Goal: Task Accomplishment & Management: Manage account settings

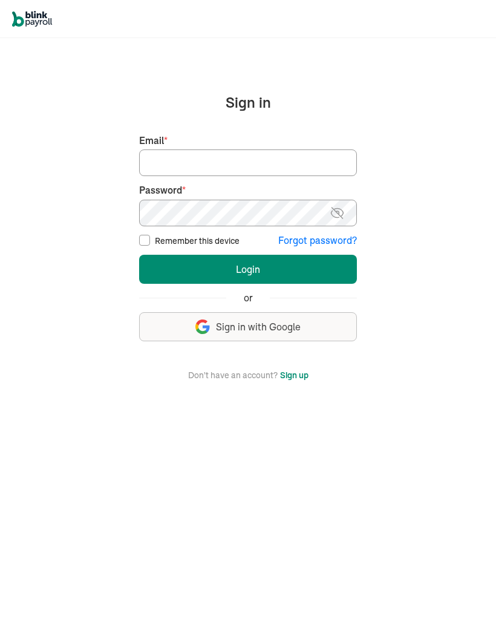
click at [177, 167] on input "Email *" at bounding box center [248, 163] width 218 height 27
type input "tumeka@prosperitycleaningservice.com"
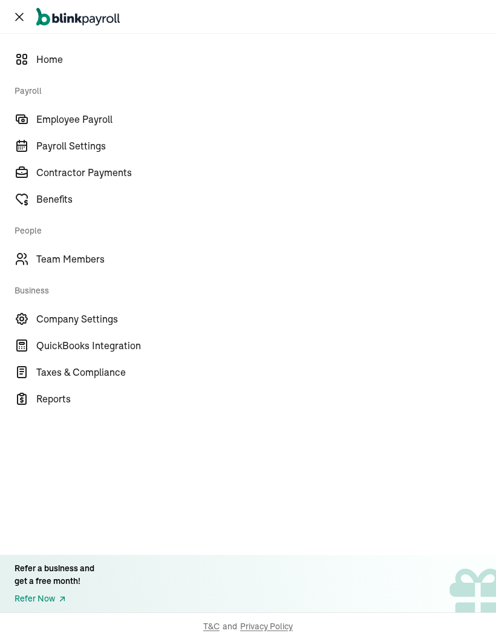
click at [90, 258] on span "Team Members" at bounding box center [266, 259] width 460 height 15
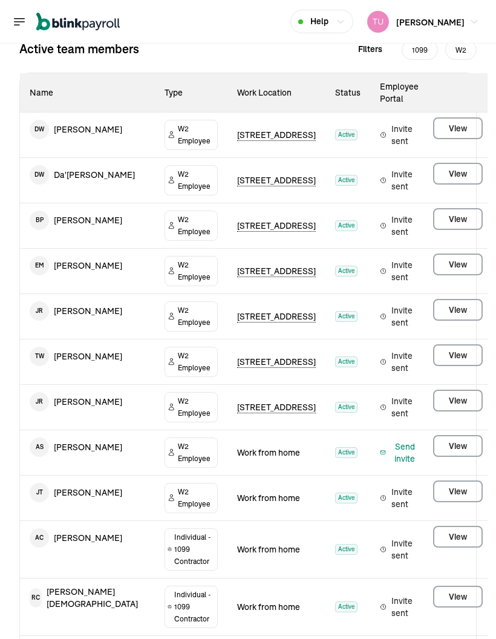
click at [262, 493] on span "Work from home" at bounding box center [268, 498] width 63 height 11
click at [238, 476] on td "Work from home" at bounding box center [277, 498] width 98 height 45
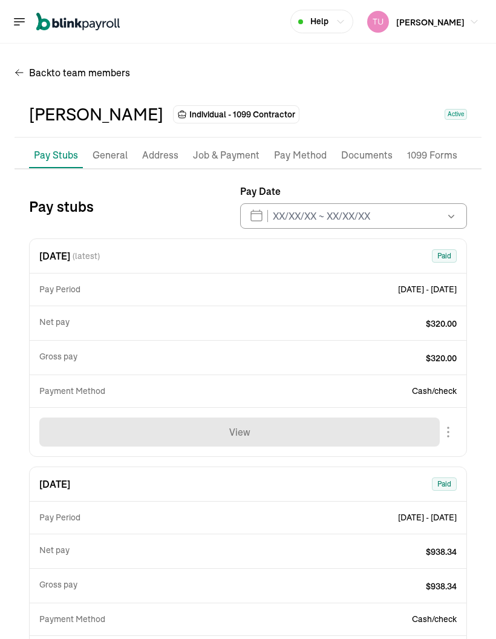
click at [446, 109] on span "Active" at bounding box center [456, 114] width 22 height 11
click at [453, 109] on span "Active" at bounding box center [456, 114] width 22 height 11
click at [450, 109] on span "Active" at bounding box center [456, 114] width 22 height 11
click at [271, 108] on span "Individual - 1099 Contractor" at bounding box center [242, 114] width 106 height 12
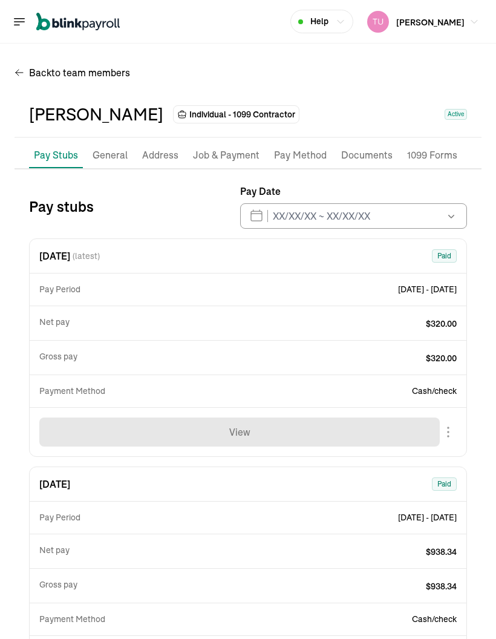
click at [458, 109] on span "Active" at bounding box center [456, 114] width 22 height 11
click at [459, 109] on span "Active" at bounding box center [456, 114] width 22 height 11
click at [130, 143] on li "General" at bounding box center [110, 155] width 45 height 25
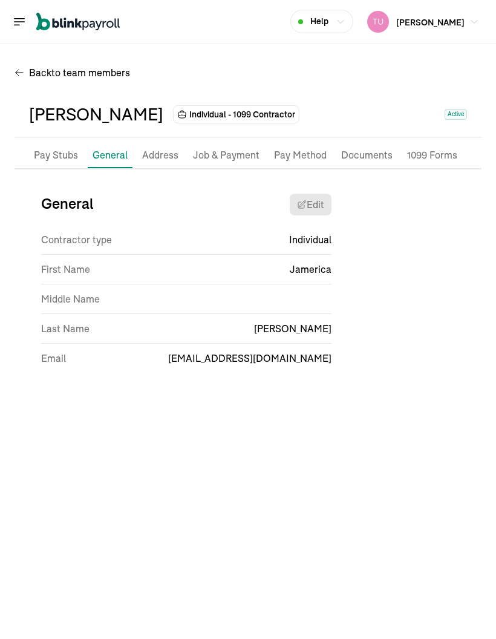
click at [108, 148] on p "General" at bounding box center [110, 155] width 35 height 15
click at [161, 148] on p "Address" at bounding box center [160, 156] width 36 height 16
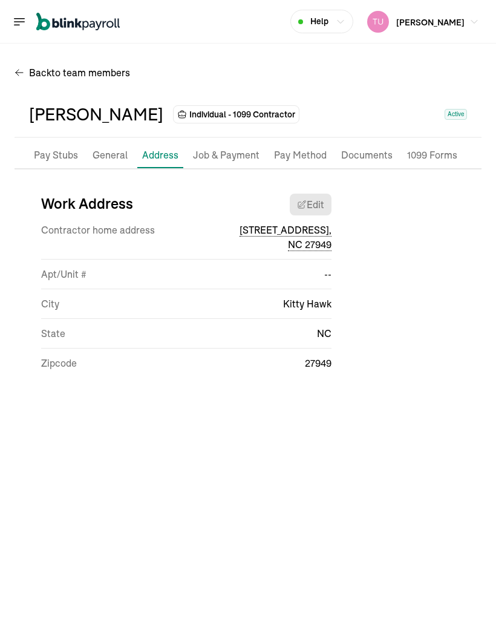
click at [238, 148] on p "Job & Payment" at bounding box center [226, 156] width 67 height 16
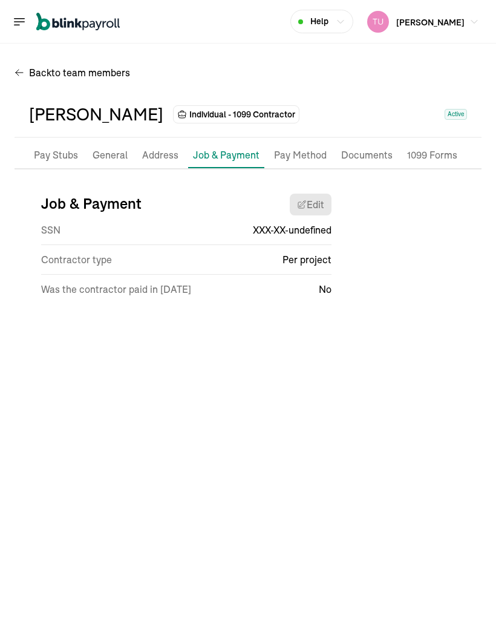
click at [300, 148] on p "Pay Method" at bounding box center [300, 156] width 53 height 16
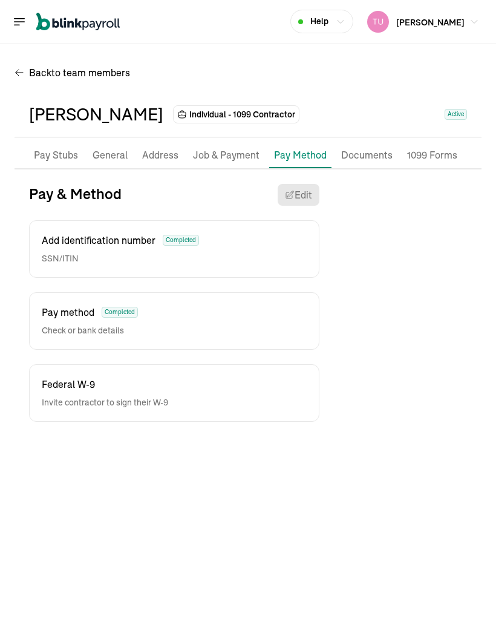
click at [370, 148] on p "Documents" at bounding box center [366, 156] width 51 height 16
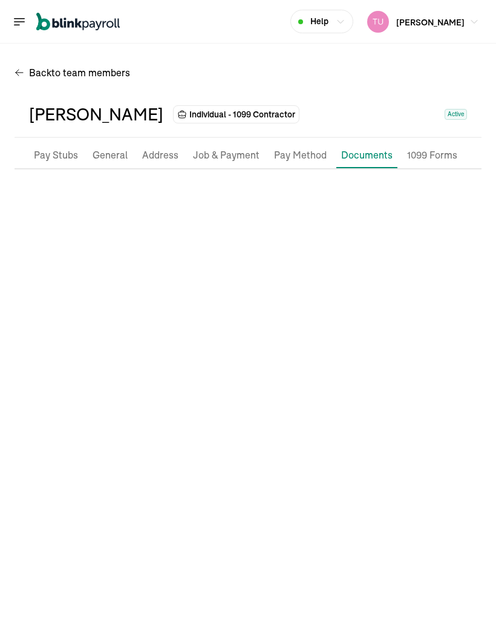
click at [430, 148] on p "1099 Forms" at bounding box center [432, 156] width 50 height 16
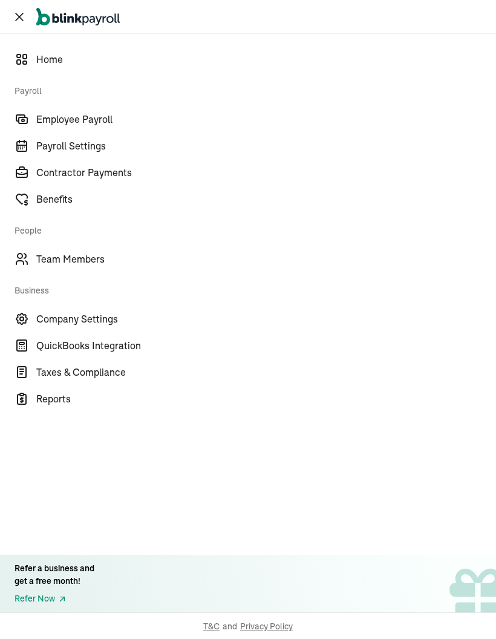
click at [90, 258] on span "Team Members" at bounding box center [266, 259] width 460 height 15
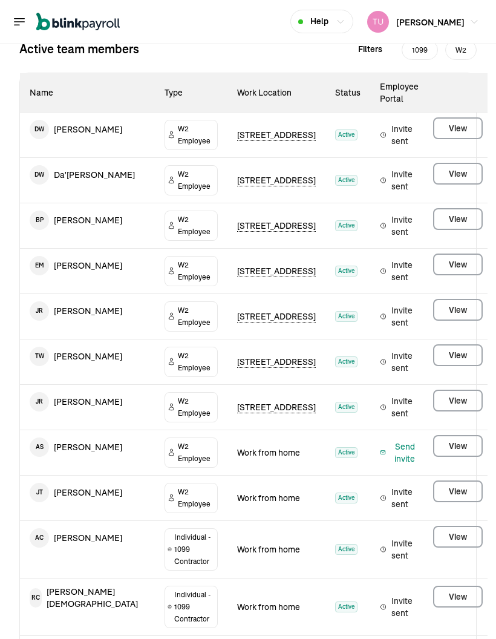
click at [262, 493] on span "Work from home" at bounding box center [268, 498] width 63 height 11
click at [238, 476] on td "Work from home" at bounding box center [277, 498] width 98 height 45
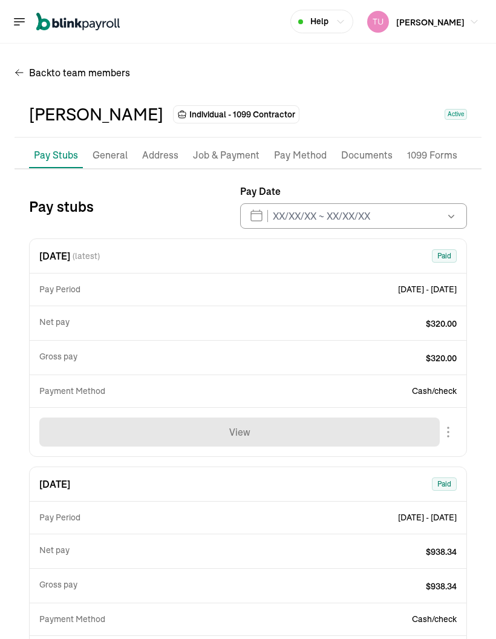
click at [446, 109] on span "Active" at bounding box center [456, 114] width 22 height 11
click at [453, 109] on span "Active" at bounding box center [456, 114] width 22 height 11
click at [450, 109] on span "Active" at bounding box center [456, 114] width 22 height 11
click at [271, 108] on span "Individual - 1099 Contractor" at bounding box center [242, 114] width 106 height 12
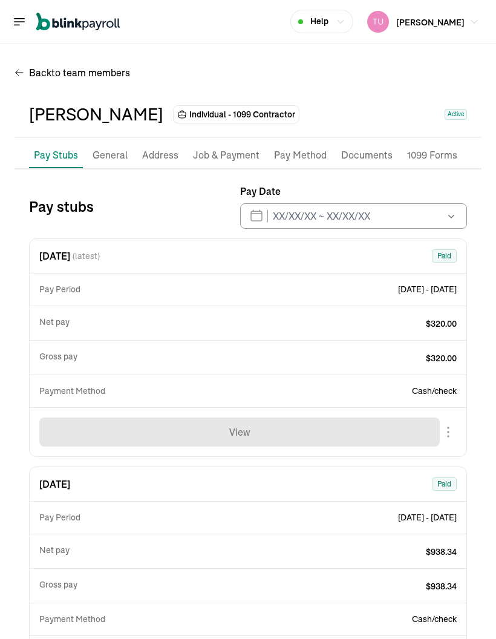
click at [458, 109] on span "Active" at bounding box center [456, 114] width 22 height 11
click at [459, 109] on span "Active" at bounding box center [456, 114] width 22 height 11
click at [130, 143] on li "General" at bounding box center [110, 155] width 45 height 25
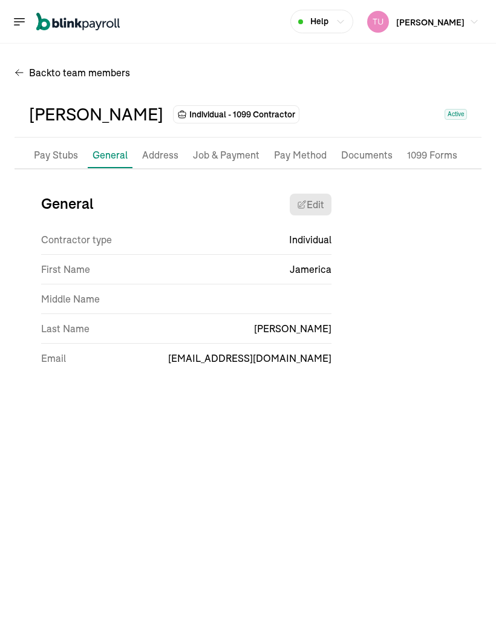
click at [108, 148] on p "General" at bounding box center [110, 155] width 35 height 15
click at [161, 148] on p "Address" at bounding box center [160, 156] width 36 height 16
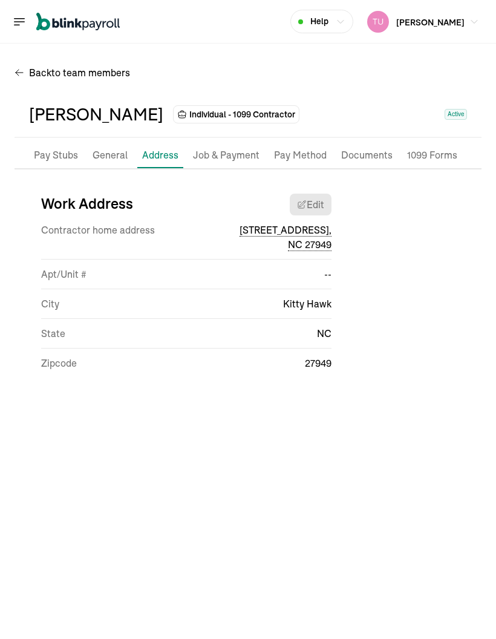
click at [238, 148] on p "Job & Payment" at bounding box center [226, 156] width 67 height 16
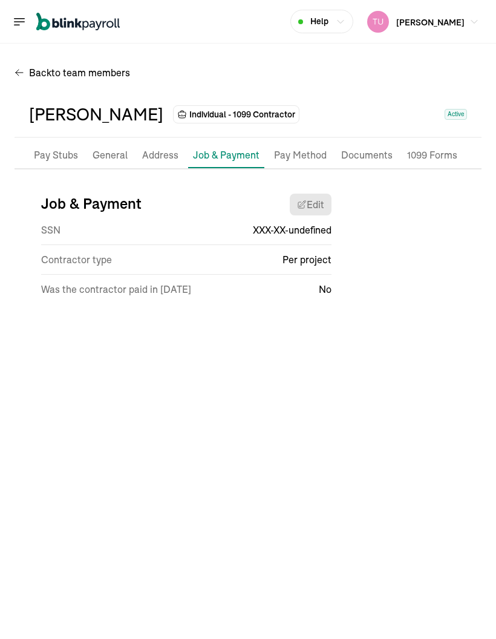
click at [300, 148] on p "Pay Method" at bounding box center [300, 156] width 53 height 16
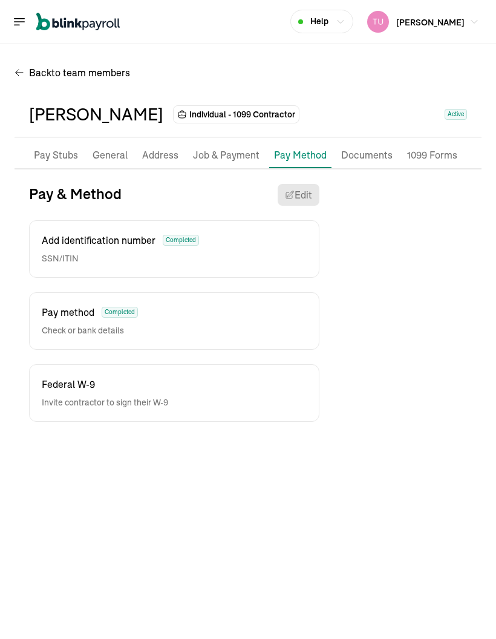
click at [370, 148] on p "Documents" at bounding box center [366, 156] width 51 height 16
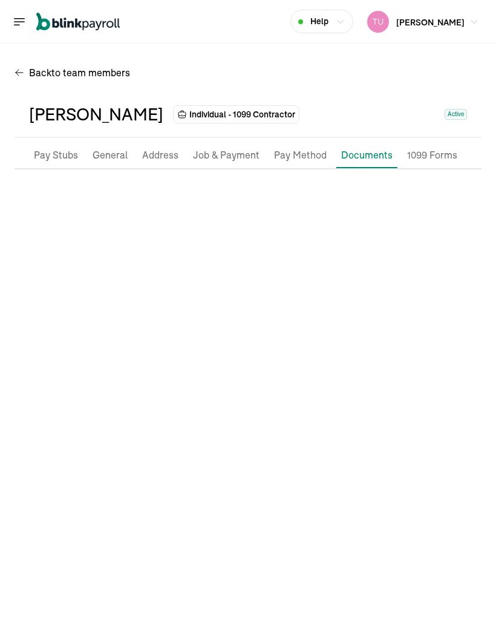
click at [430, 148] on p "1099 Forms" at bounding box center [432, 156] width 50 height 16
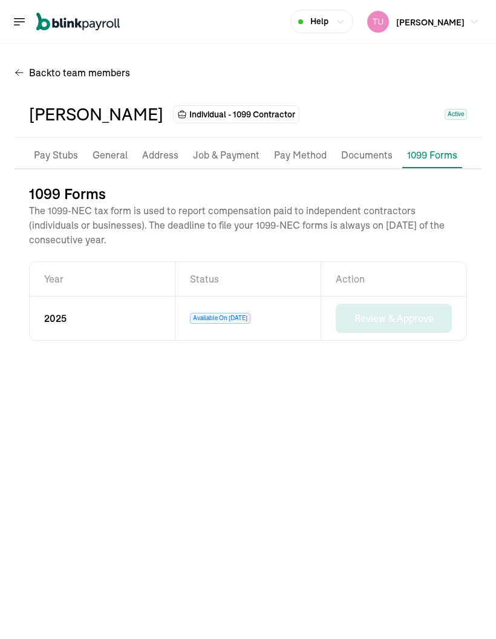
click at [238, 421] on main "Back to team members [PERSON_NAME] Individual - 1099 Contractor Active Pay Stub…" at bounding box center [248, 342] width 496 height 596
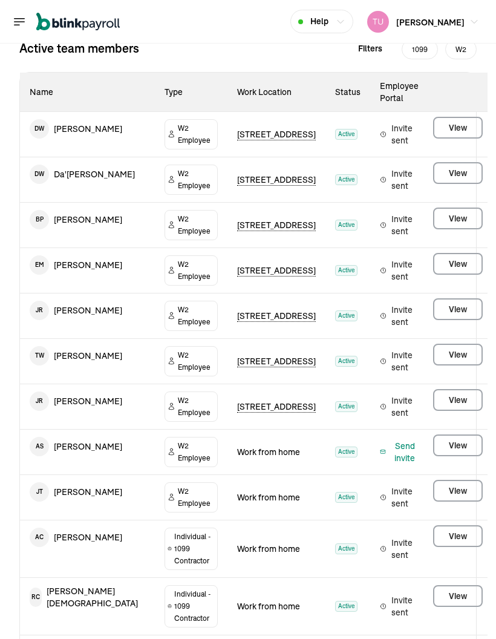
scroll to position [139, 0]
click at [112, 421] on td "J T Jasani Tooley" at bounding box center [87, 493] width 135 height 34
click at [178, 421] on span "W2 Employee" at bounding box center [196, 498] width 37 height 24
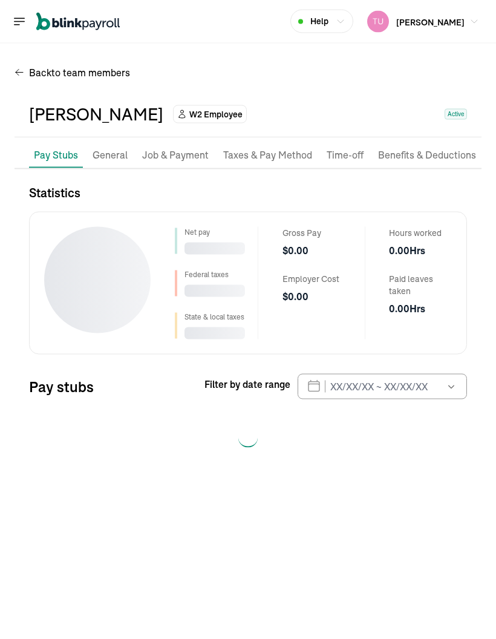
scroll to position [48, 0]
select select "2025"
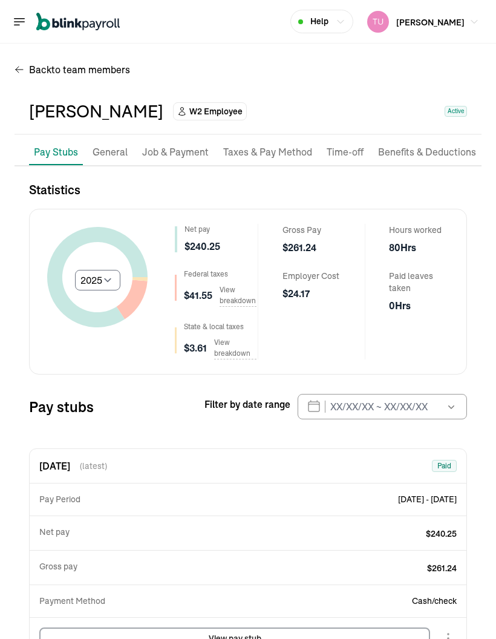
scroll to position [2, 0]
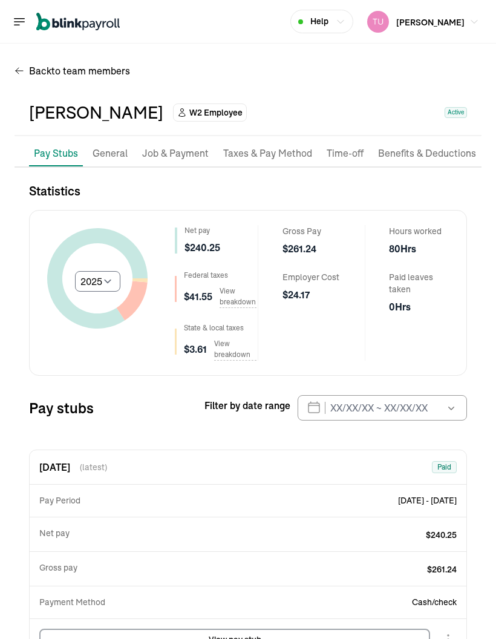
click at [117, 146] on p "General" at bounding box center [110, 154] width 35 height 16
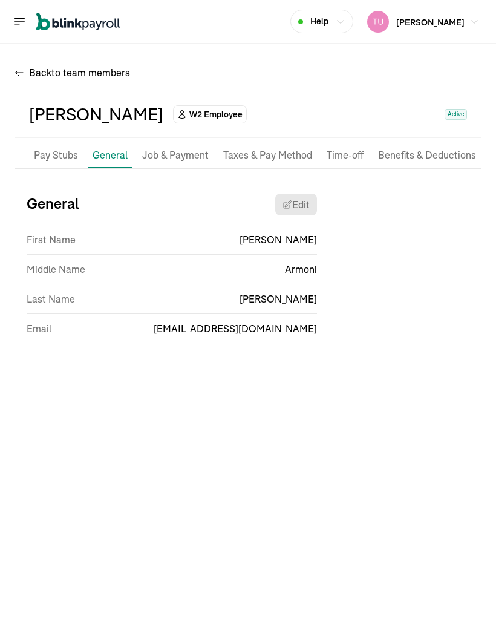
scroll to position [0, 0]
click at [192, 148] on p "Job & Payment" at bounding box center [175, 156] width 67 height 16
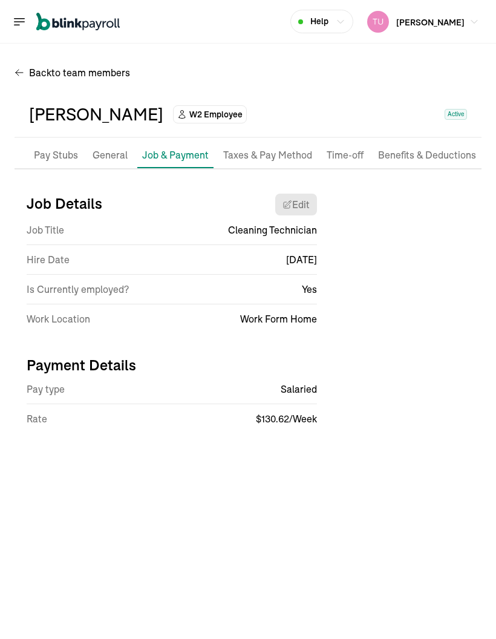
select select "Works from home"
select select "2"
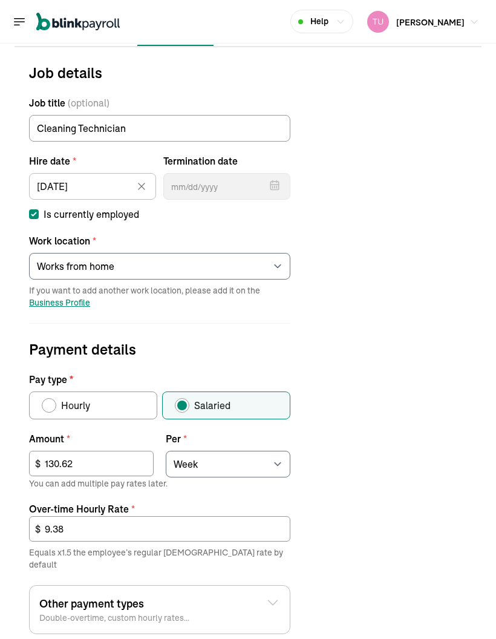
scroll to position [123, 0]
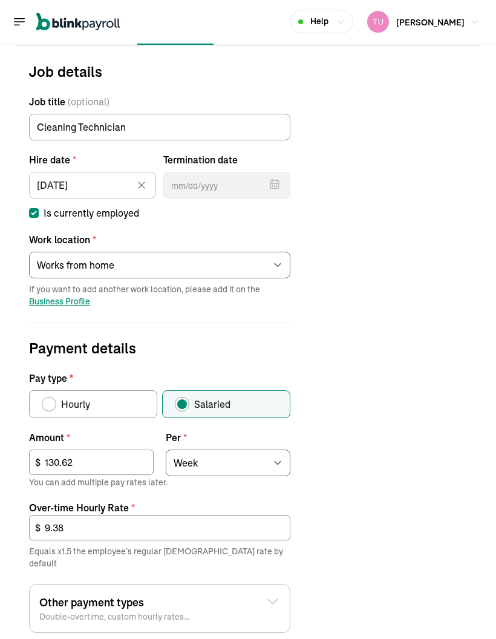
click at [33, 208] on input "Is currently employed" at bounding box center [34, 213] width 10 height 10
checkbox input "false"
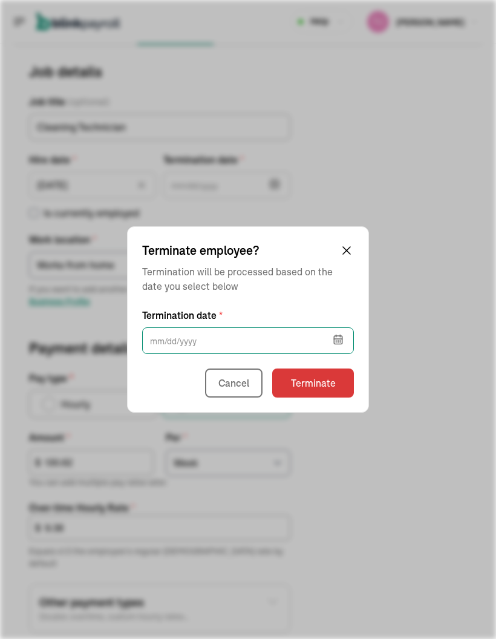
click at [240, 338] on input "text" at bounding box center [248, 340] width 212 height 27
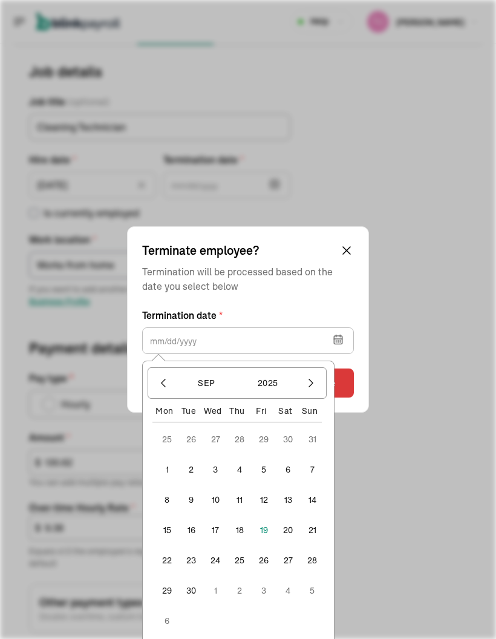
click at [159, 375] on button "button" at bounding box center [163, 383] width 21 height 21
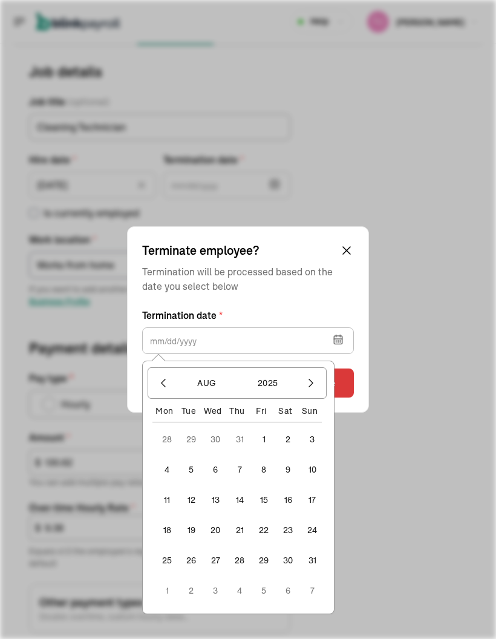
click at [160, 377] on icon "button" at bounding box center [163, 383] width 12 height 12
click at [200, 421] on button "29" at bounding box center [191, 560] width 29 height 29
type input "07/29/2025"
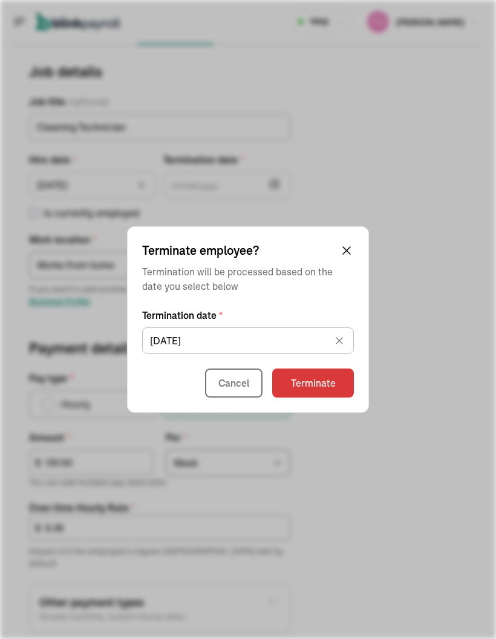
type input "07/29/2025"
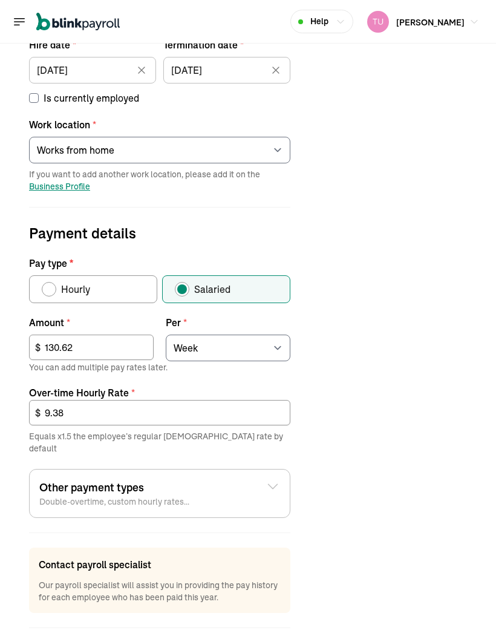
scroll to position [237, 0]
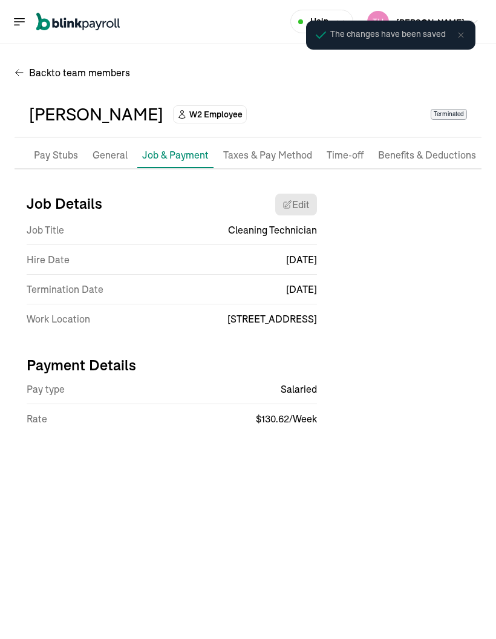
scroll to position [0, 0]
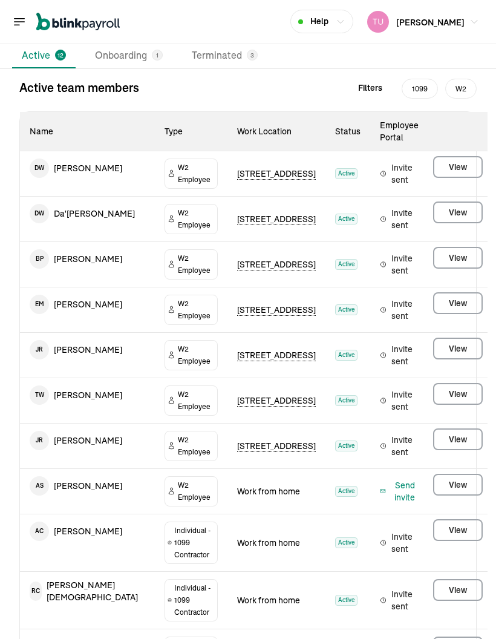
scroll to position [99, 0]
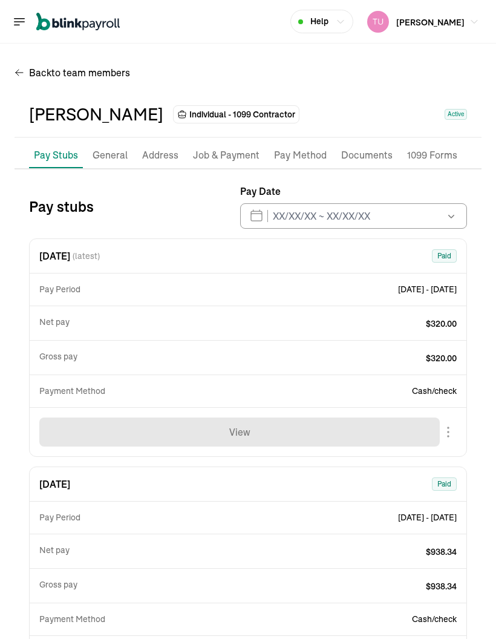
click at [243, 148] on p "Job & Payment" at bounding box center [226, 156] width 67 height 16
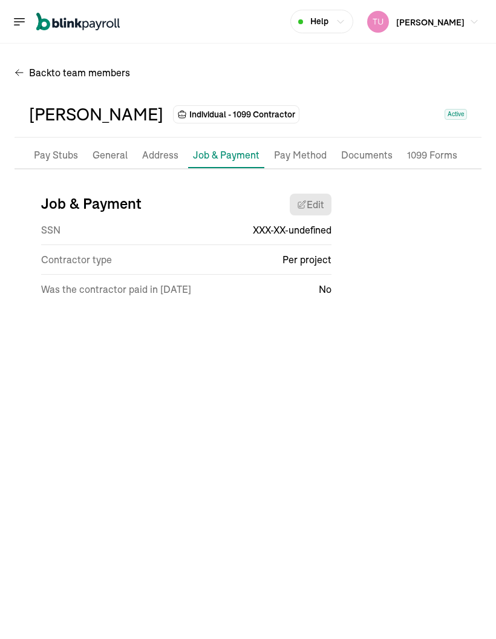
select select "Works from home"
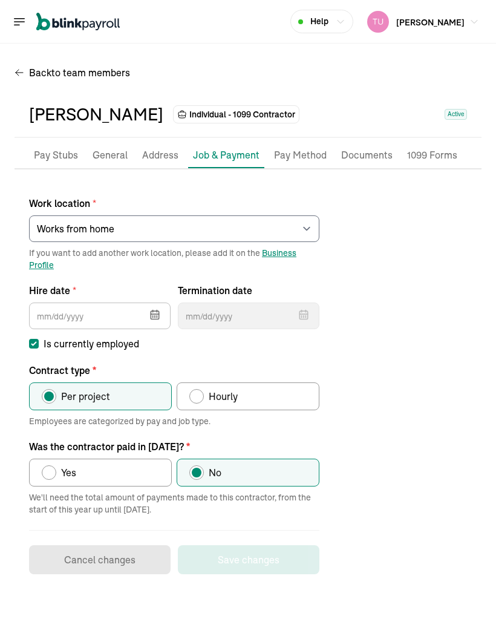
type input "07/19/2025"
click at [36, 339] on input "Is currently employed" at bounding box center [34, 344] width 10 height 10
checkbox input "false"
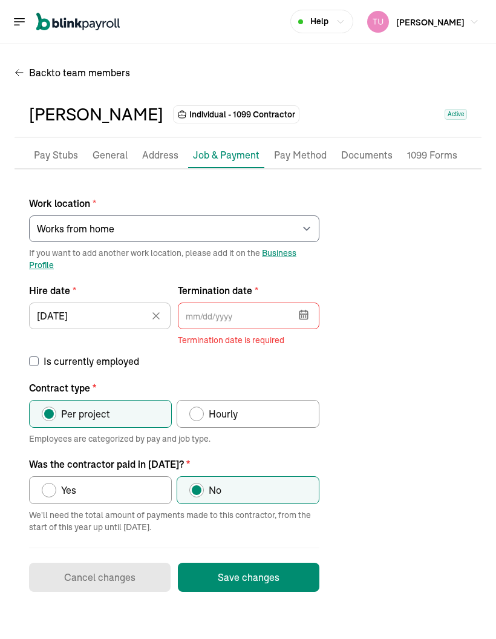
click at [298, 309] on icon "button" at bounding box center [304, 315] width 12 height 12
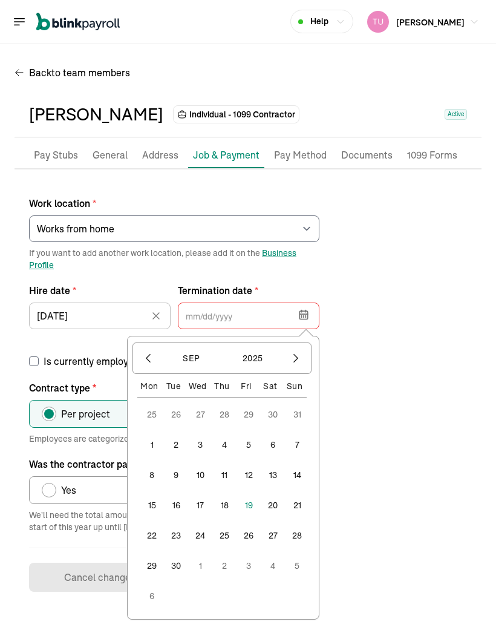
click at [148, 352] on icon "button" at bounding box center [148, 358] width 12 height 12
click at [291, 421] on button "31" at bounding box center [297, 535] width 29 height 29
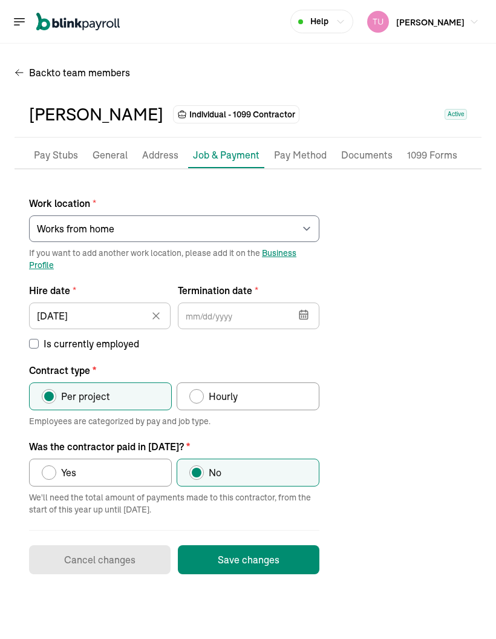
type input "08/31/2025"
click at [276, 421] on button "Save changes" at bounding box center [249, 559] width 142 height 29
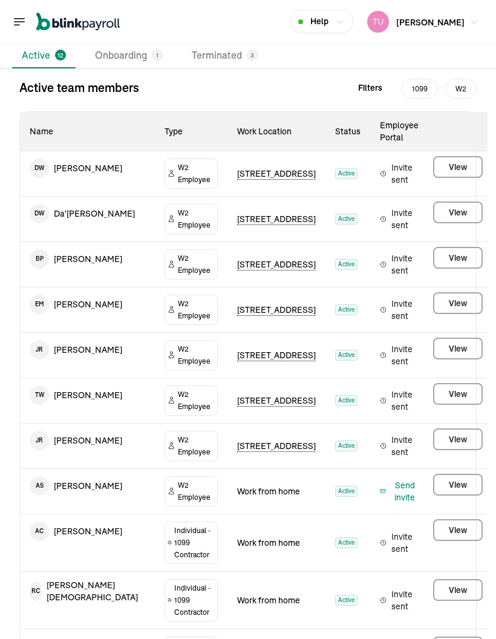
scroll to position [99, 0]
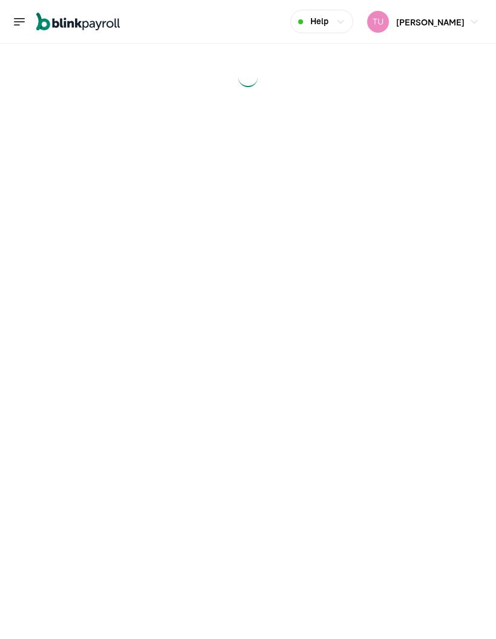
click at [440, 421] on main at bounding box center [248, 342] width 496 height 596
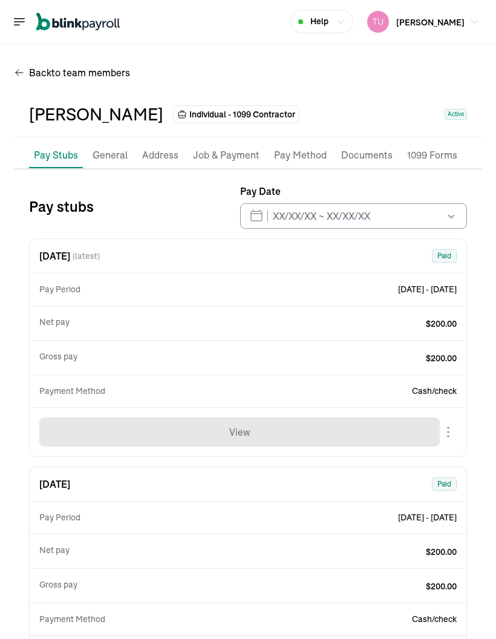
click at [232, 148] on p "Job & Payment" at bounding box center [226, 156] width 67 height 16
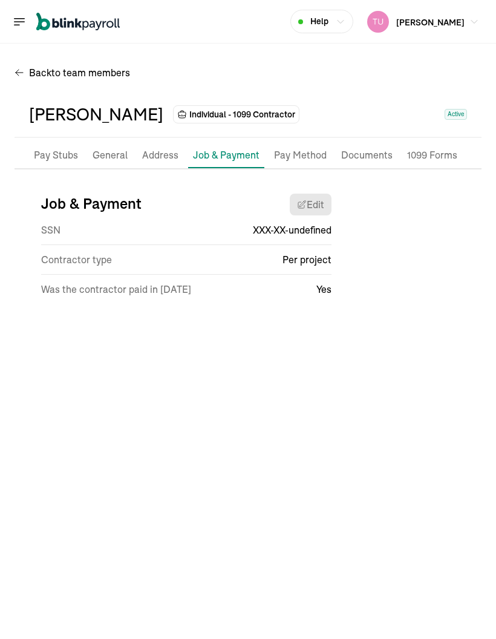
select select "Works from home"
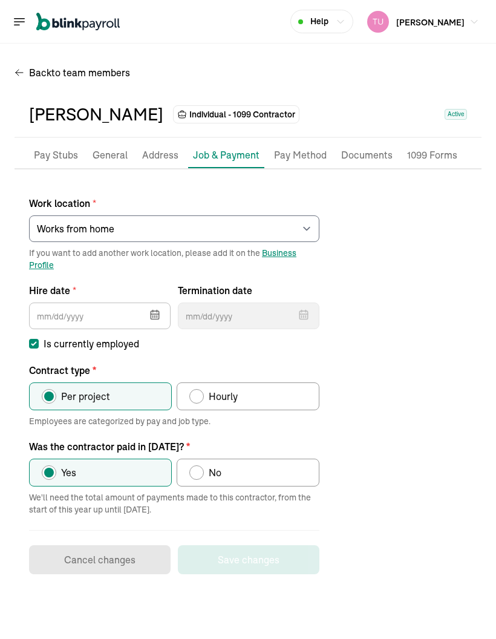
type input "06/18/2025"
click at [30, 339] on input "Is currently employed" at bounding box center [34, 344] width 10 height 10
checkbox input "false"
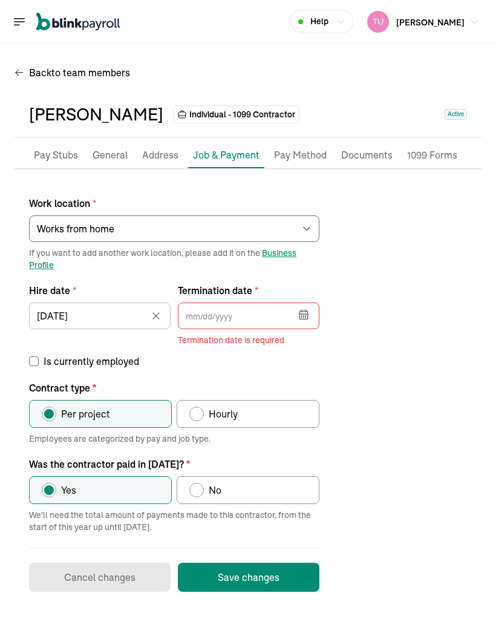
click at [281, 303] on input "text" at bounding box center [249, 316] width 142 height 27
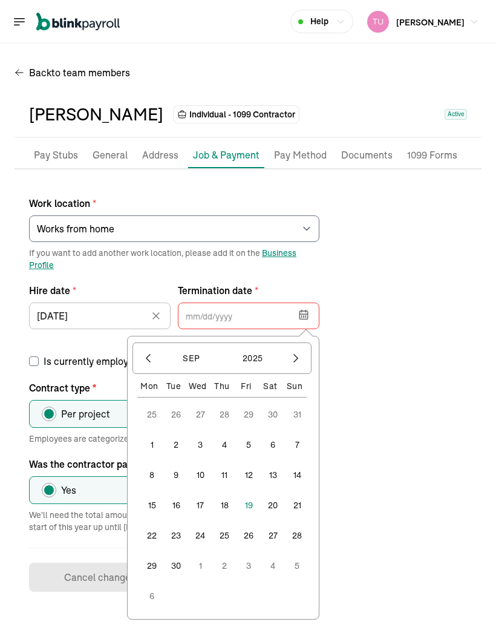
click at [143, 352] on icon "button" at bounding box center [148, 358] width 12 height 12
click at [148, 352] on icon "button" at bounding box center [148, 358] width 12 height 12
click at [222, 421] on button "31" at bounding box center [224, 535] width 29 height 29
type input "07/31/2025"
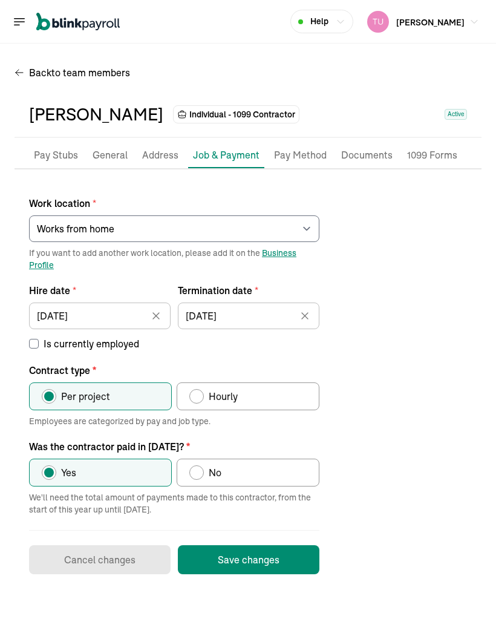
click at [273, 421] on button "Save changes" at bounding box center [249, 559] width 142 height 29
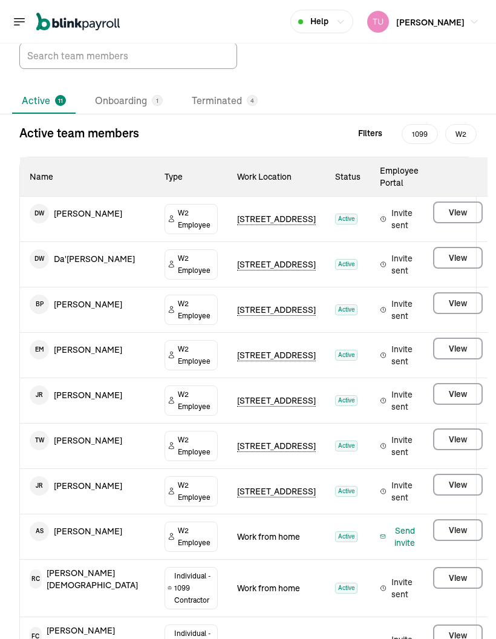
scroll to position [54, 0]
click at [444, 421] on main "Team Members Add a team member Active 11 Onboarding 1 Terminated 4 Active team …" at bounding box center [248, 381] width 496 height 783
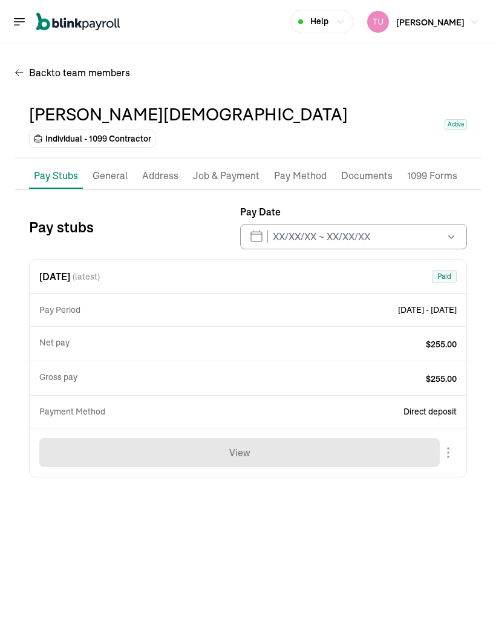
click at [227, 168] on p "Job & Payment" at bounding box center [226, 176] width 67 height 16
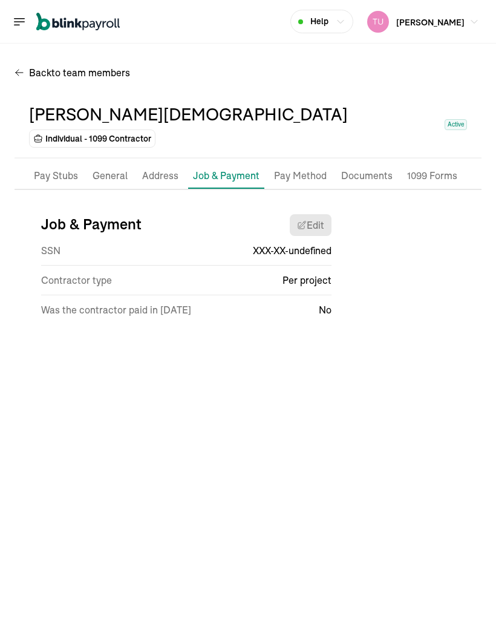
select select "Works from home"
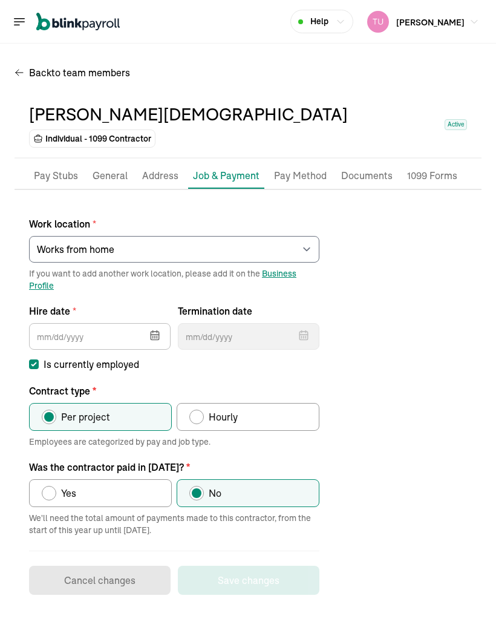
type input "07/27/2025"
click at [29, 360] on input "Is currently employed" at bounding box center [34, 365] width 10 height 10
checkbox input "false"
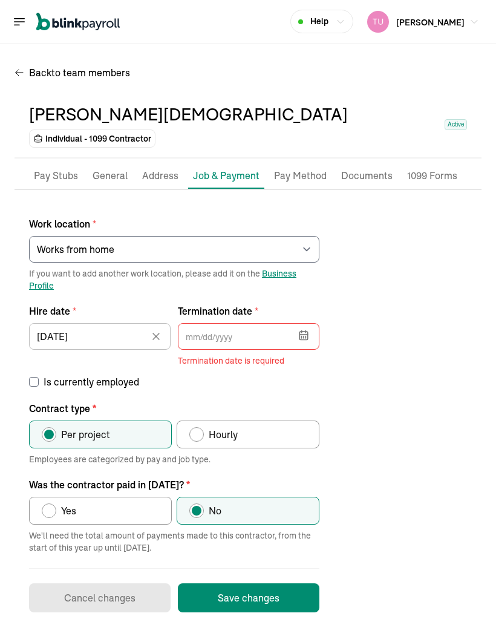
click at [288, 318] on button "button" at bounding box center [303, 333] width 34 height 31
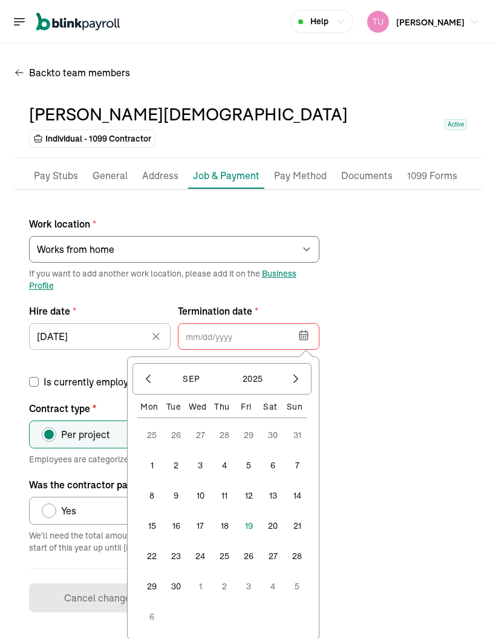
click at [146, 373] on icon "button" at bounding box center [148, 379] width 12 height 12
click at [148, 375] on icon "button" at bounding box center [148, 379] width 4 height 8
click at [223, 421] on button "31" at bounding box center [224, 556] width 29 height 29
type input "07/31/2025"
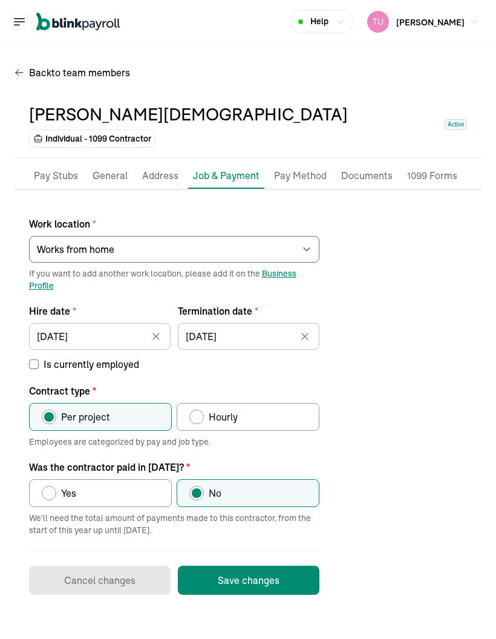
click at [281, 421] on button "Save changes" at bounding box center [249, 580] width 142 height 29
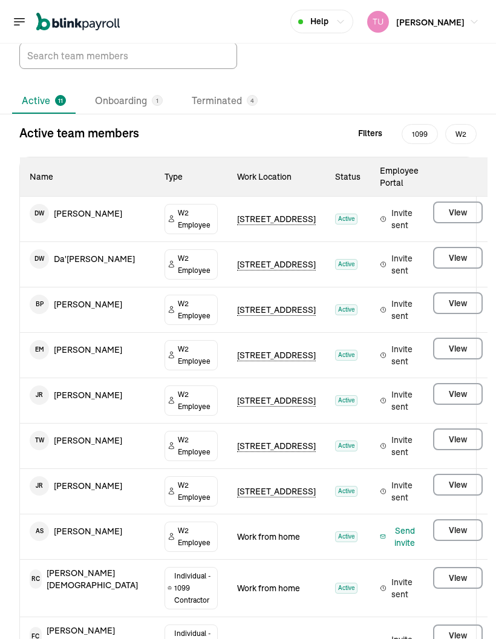
scroll to position [54, 0]
click at [238, 89] on li "Terminated 4" at bounding box center [224, 101] width 85 height 25
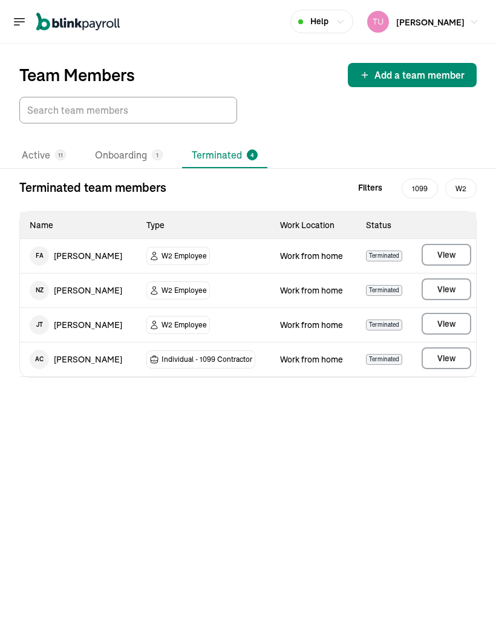
click at [55, 150] on div "11" at bounding box center [60, 155] width 11 height 11
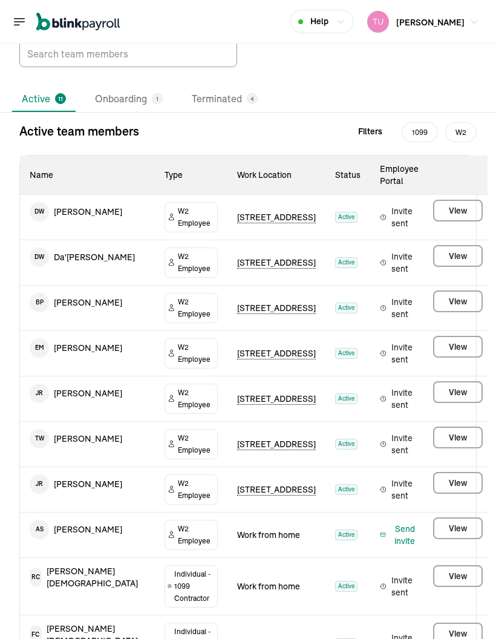
scroll to position [54, 0]
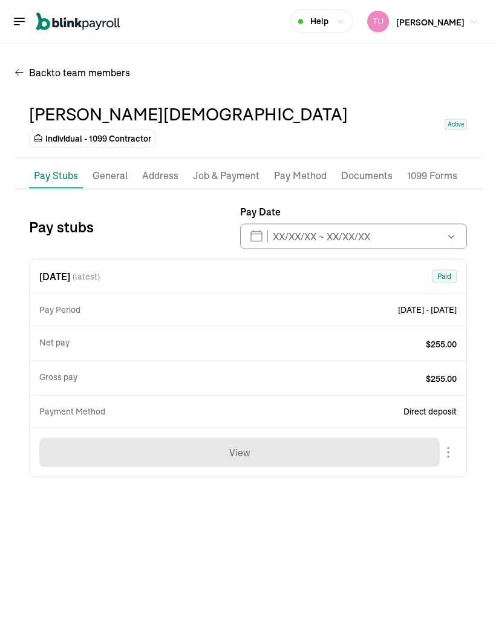
scroll to position [48, 0]
click at [231, 168] on p "Job & Payment" at bounding box center [226, 176] width 67 height 16
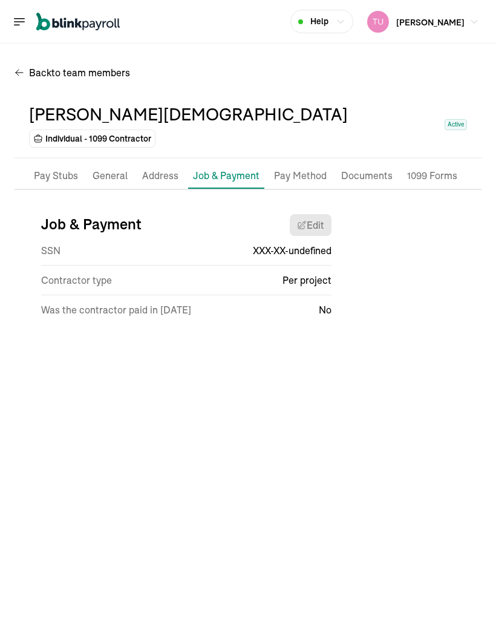
select select "Works from home"
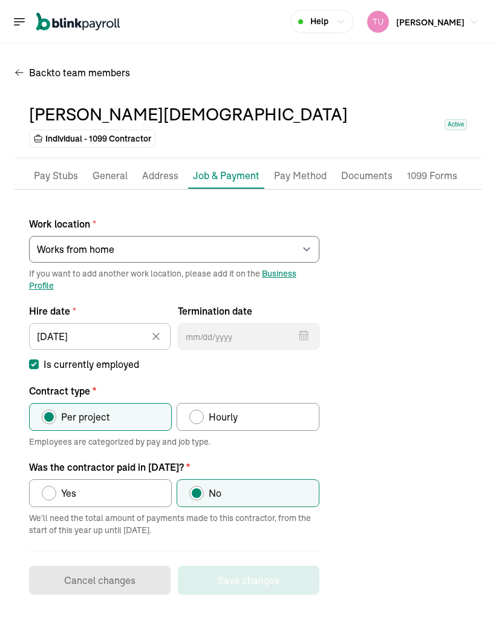
click at [30, 360] on input "Is currently employed" at bounding box center [34, 365] width 10 height 10
checkbox input "false"
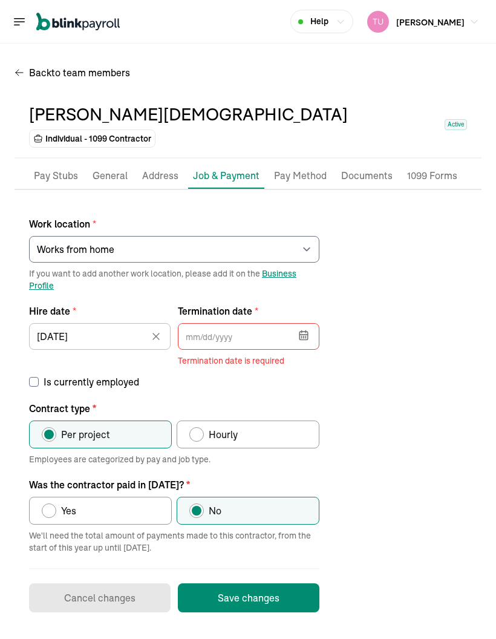
click at [303, 332] on icon "button" at bounding box center [304, 336] width 8 height 8
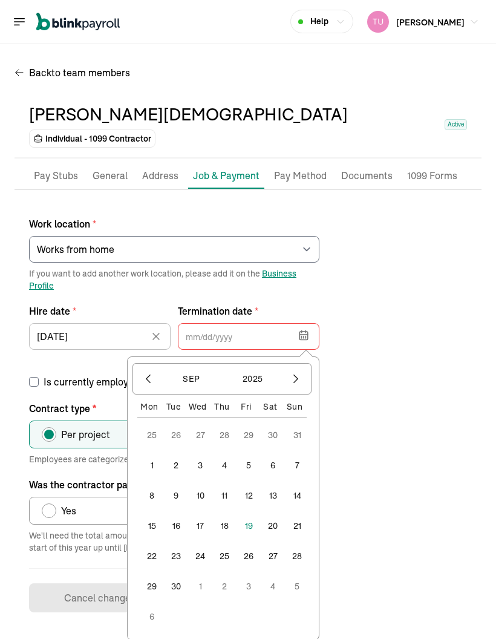
click at [146, 373] on icon "button" at bounding box center [148, 379] width 12 height 12
click at [145, 369] on button "button" at bounding box center [148, 379] width 21 height 21
click at [219, 421] on button "31" at bounding box center [224, 556] width 29 height 29
type input "07/31/2025"
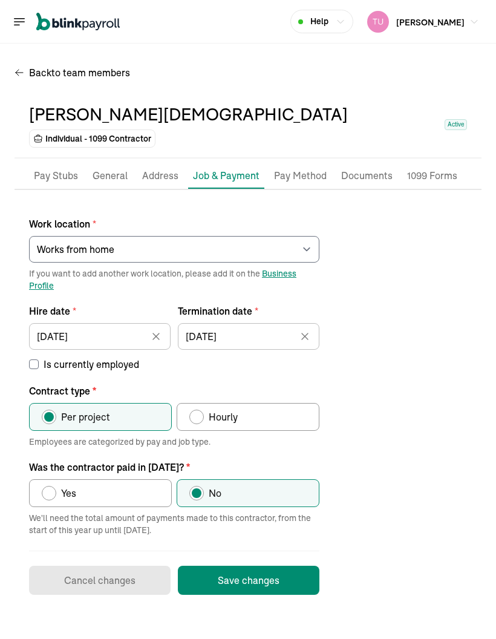
click at [295, 421] on button "Save changes" at bounding box center [249, 580] width 142 height 29
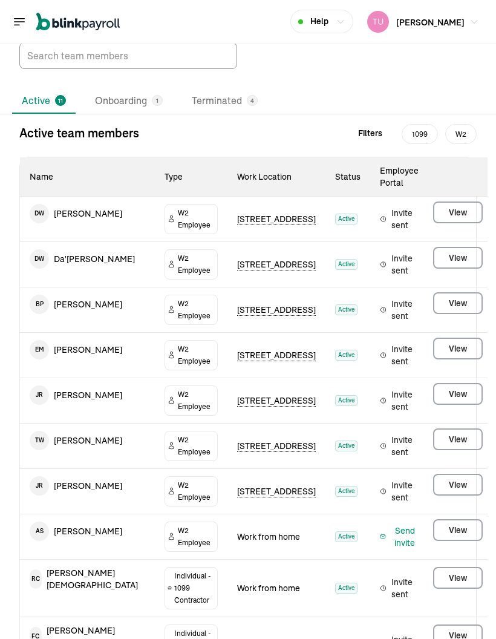
scroll to position [54, 0]
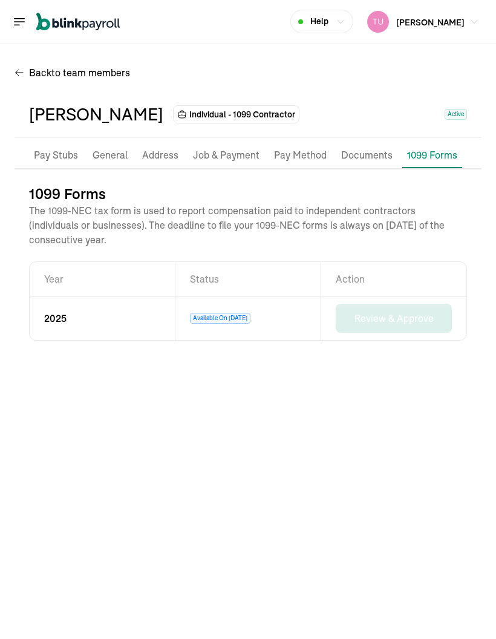
click at [238, 421] on main "Back to team members Jamerica Rouse Individual - 1099 Contractor Active Pay Stu…" at bounding box center [248, 342] width 496 height 596
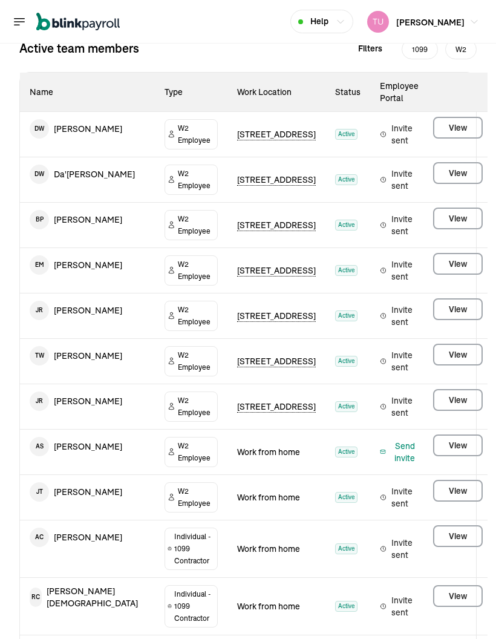
scroll to position [139, 0]
click at [112, 421] on td "J T Jasani Tooley" at bounding box center [87, 493] width 135 height 34
click at [178, 421] on span "W2 Employee" at bounding box center [196, 498] width 37 height 24
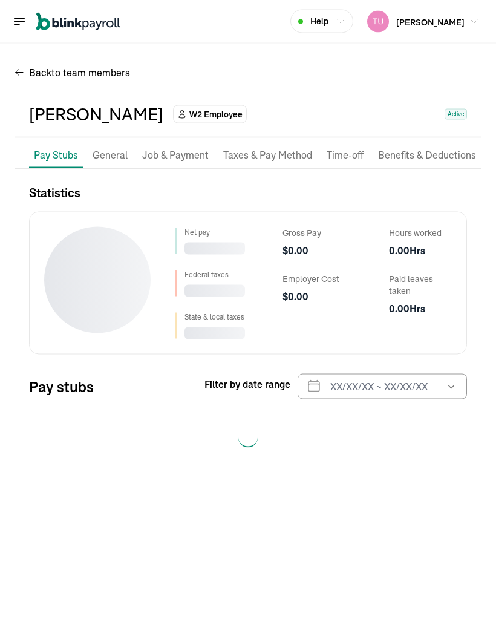
scroll to position [48, 0]
select select "2025"
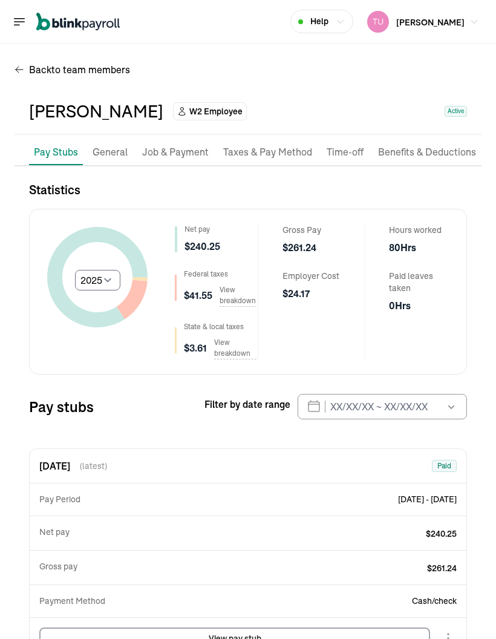
scroll to position [2, 0]
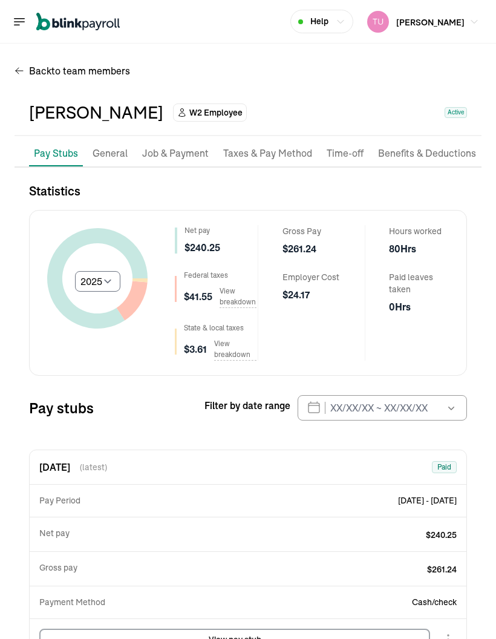
click at [117, 146] on p "General" at bounding box center [110, 154] width 35 height 16
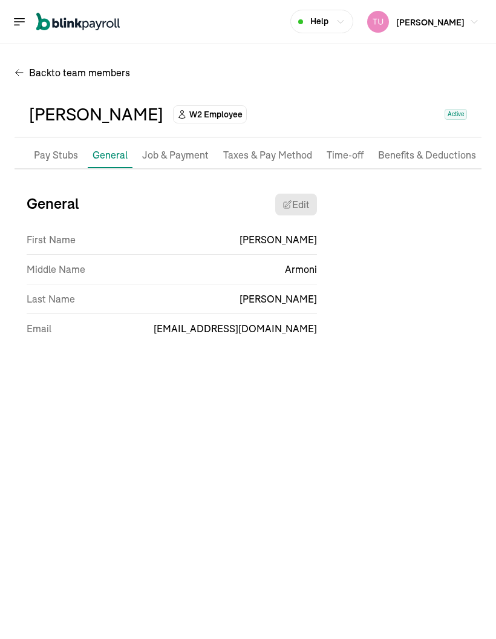
scroll to position [0, 0]
click at [192, 148] on p "Job & Payment" at bounding box center [175, 156] width 67 height 16
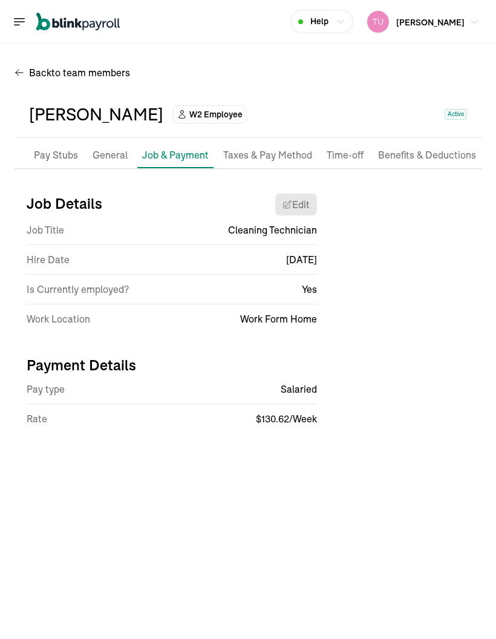
select select "Works from home"
select select "2"
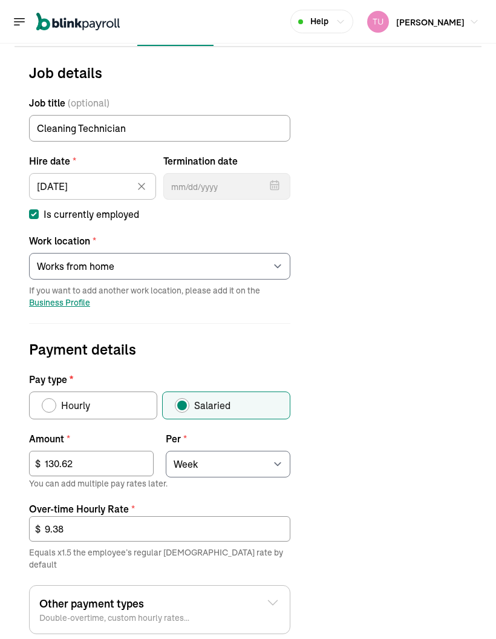
scroll to position [123, 0]
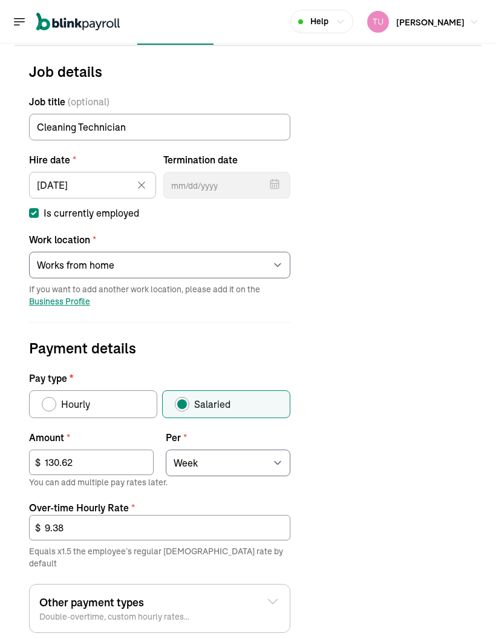
click at [33, 208] on input "Is currently employed" at bounding box center [34, 213] width 10 height 10
checkbox input "false"
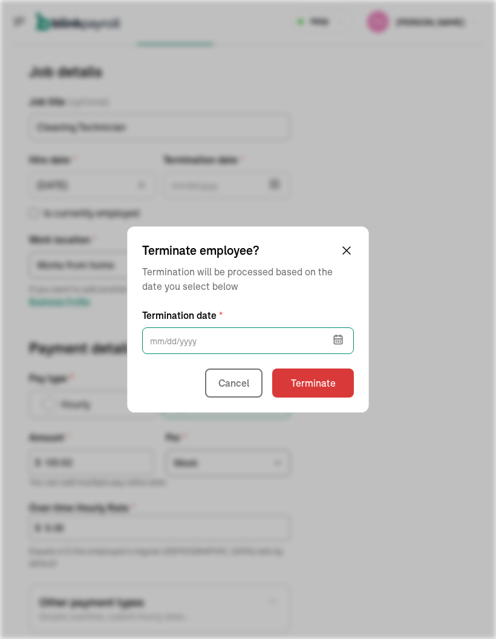
click at [240, 338] on input "text" at bounding box center [248, 340] width 212 height 27
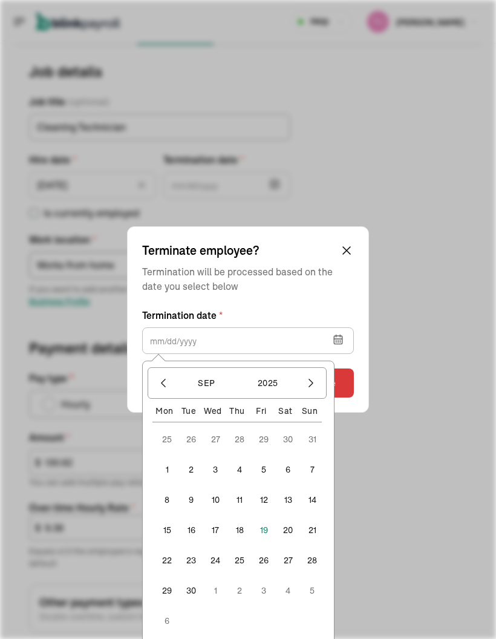
click at [159, 375] on button "button" at bounding box center [163, 383] width 21 height 21
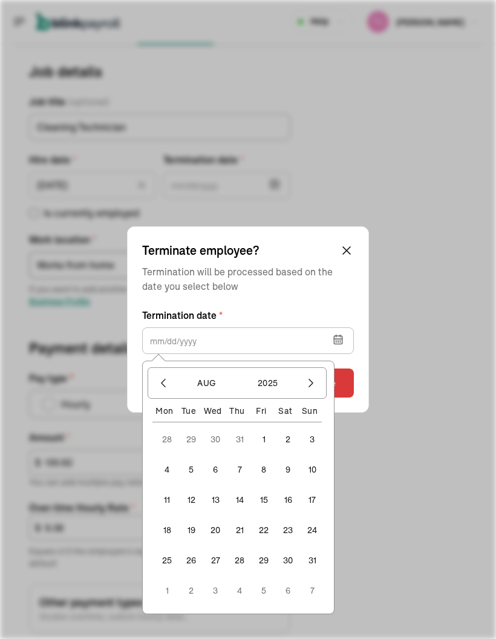
click at [160, 377] on icon "button" at bounding box center [163, 383] width 12 height 12
click at [200, 421] on button "29" at bounding box center [191, 560] width 29 height 29
type input "07/29/2025"
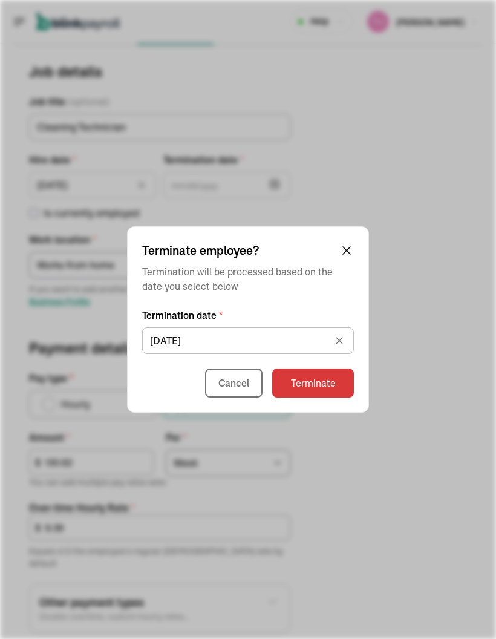
type input "07/29/2025"
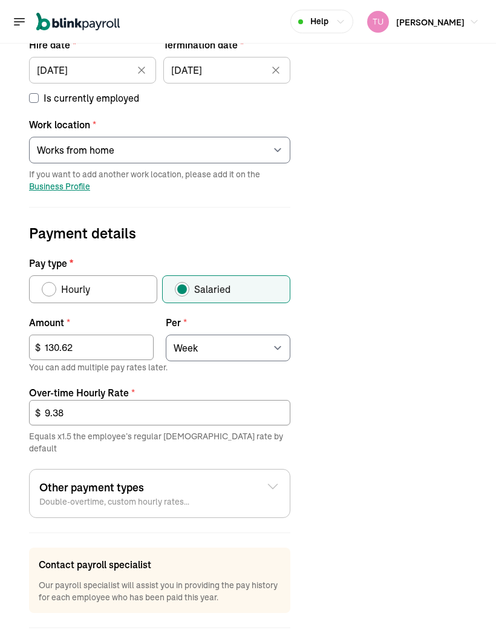
scroll to position [237, 0]
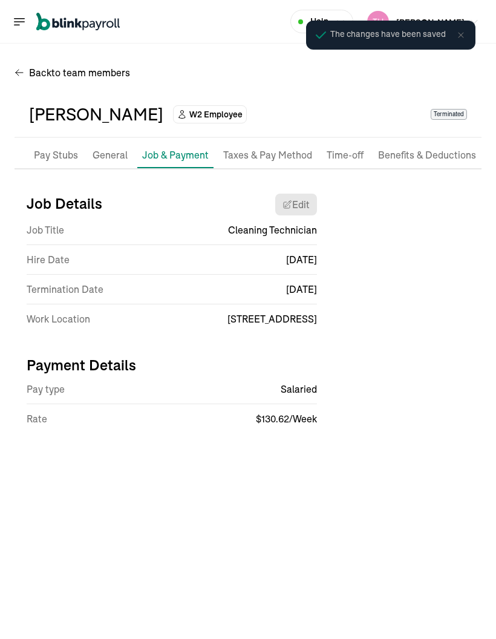
scroll to position [0, 0]
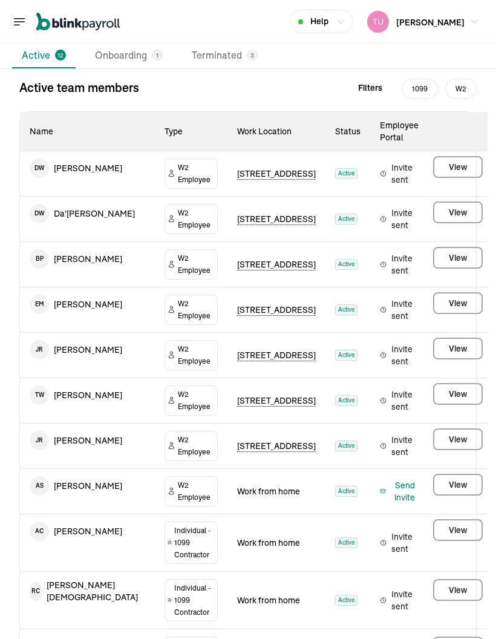
scroll to position [99, 0]
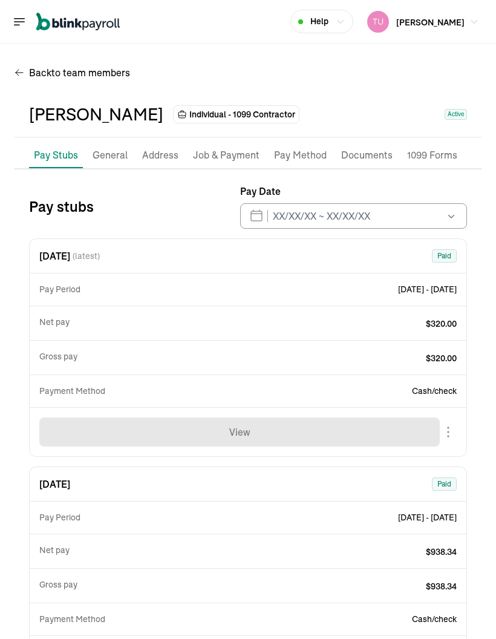
click at [243, 148] on p "Job & Payment" at bounding box center [226, 156] width 67 height 16
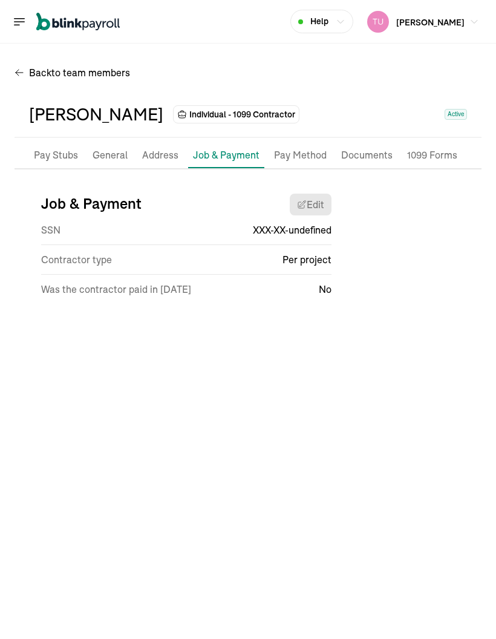
select select "Works from home"
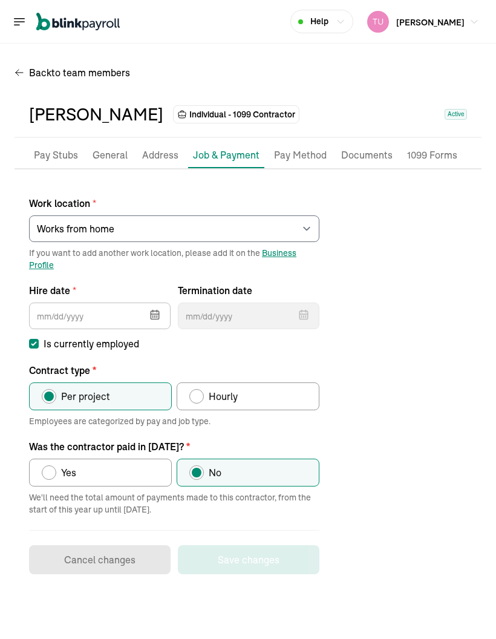
type input "07/19/2025"
click at [36, 339] on input "Is currently employed" at bounding box center [34, 344] width 10 height 10
checkbox input "false"
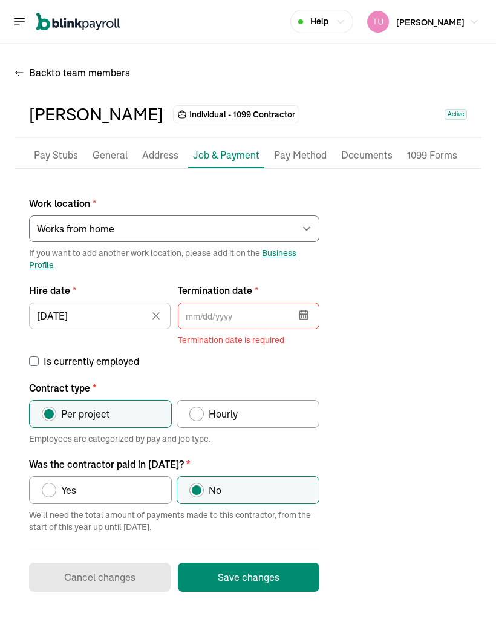
click at [298, 309] on icon "button" at bounding box center [304, 315] width 12 height 12
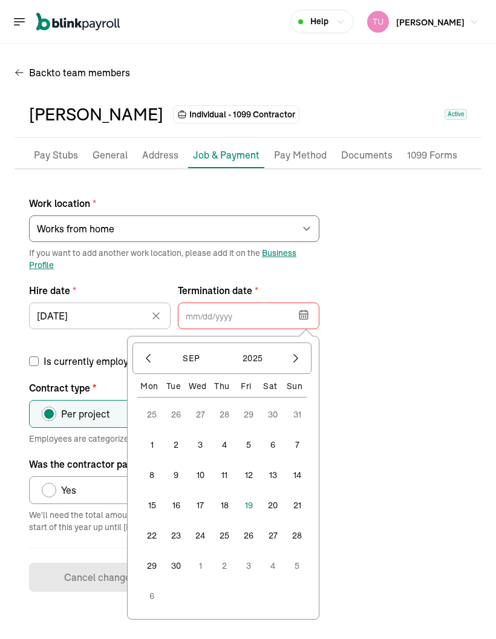
click at [148, 352] on icon "button" at bounding box center [148, 358] width 12 height 12
click at [291, 421] on button "31" at bounding box center [297, 535] width 29 height 29
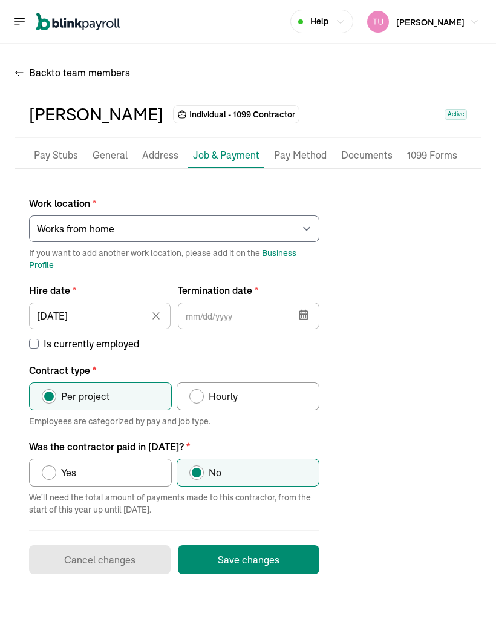
type input "08/31/2025"
click at [276, 421] on button "Save changes" at bounding box center [249, 559] width 142 height 29
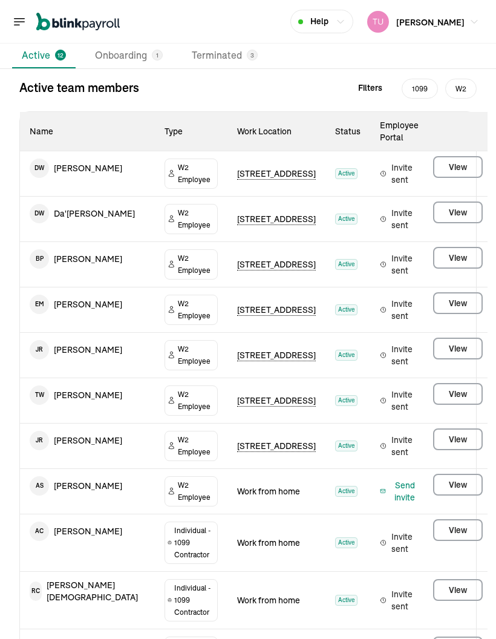
scroll to position [99, 0]
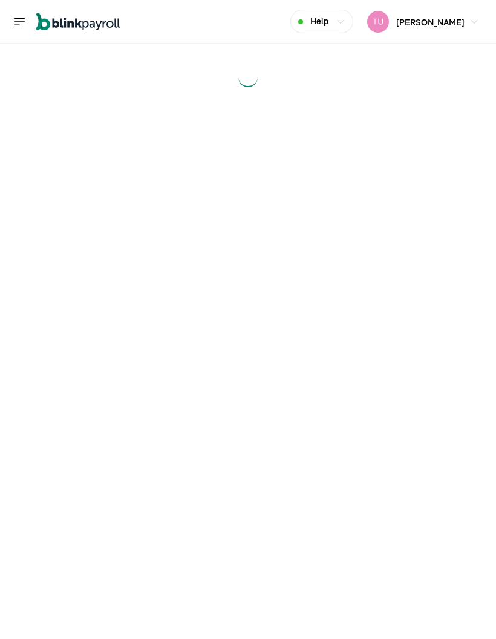
click at [440, 421] on main at bounding box center [248, 342] width 496 height 596
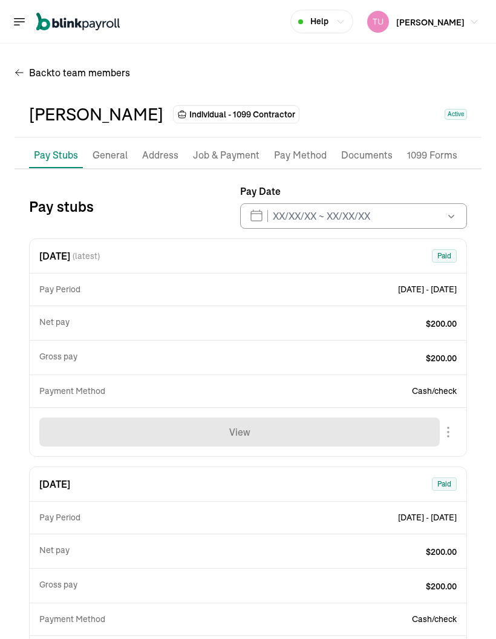
click at [232, 148] on p "Job & Payment" at bounding box center [226, 156] width 67 height 16
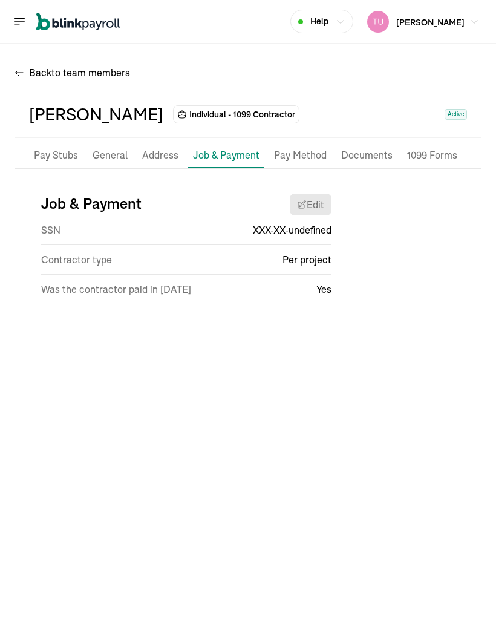
select select "Works from home"
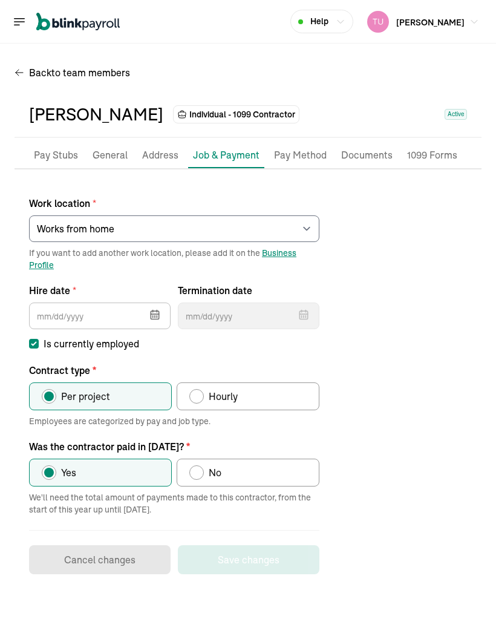
type input "06/18/2025"
click at [30, 339] on input "Is currently employed" at bounding box center [34, 344] width 10 height 10
checkbox input "false"
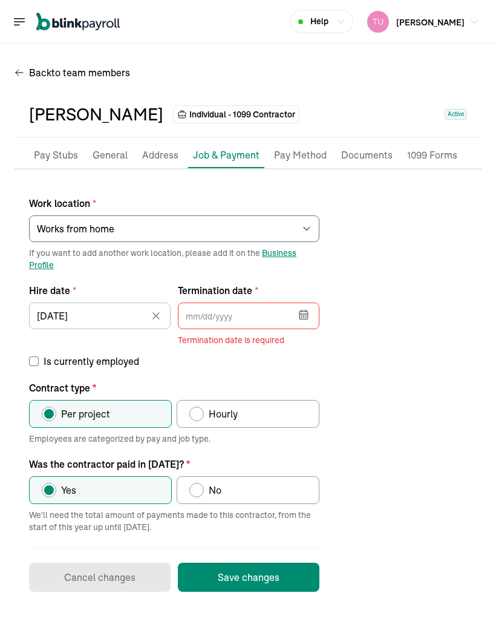
click at [281, 303] on input "text" at bounding box center [249, 316] width 142 height 27
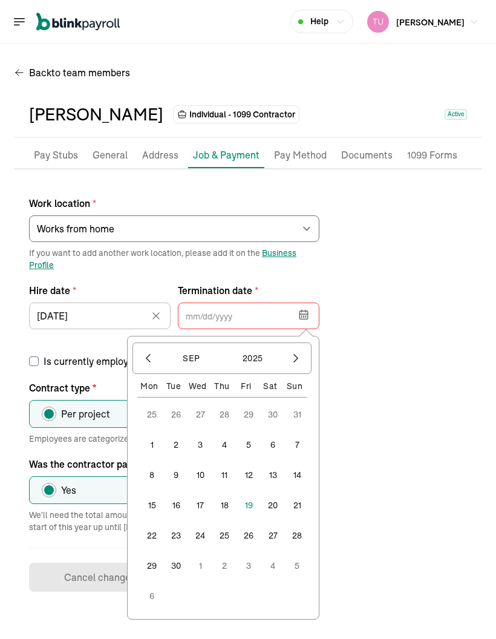
click at [143, 352] on icon "button" at bounding box center [148, 358] width 12 height 12
click at [148, 352] on icon "button" at bounding box center [148, 358] width 12 height 12
click at [222, 421] on button "31" at bounding box center [224, 535] width 29 height 29
type input "07/31/2025"
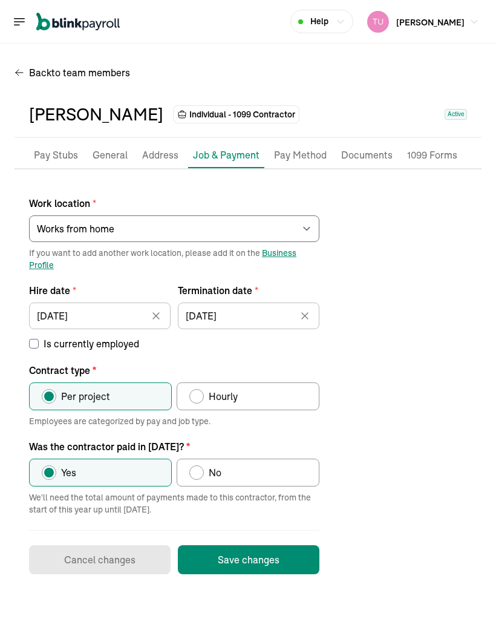
click at [273, 421] on button "Save changes" at bounding box center [249, 559] width 142 height 29
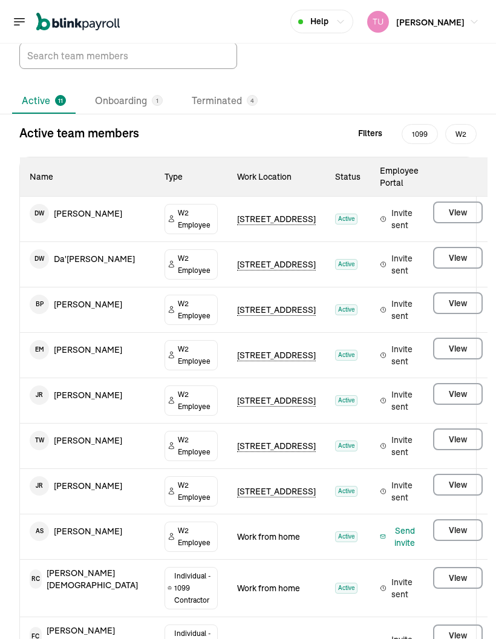
scroll to position [54, 0]
click at [444, 421] on main "Team Members Add a team member Active 11 Onboarding 1 Terminated 4 Active team …" at bounding box center [248, 381] width 496 height 783
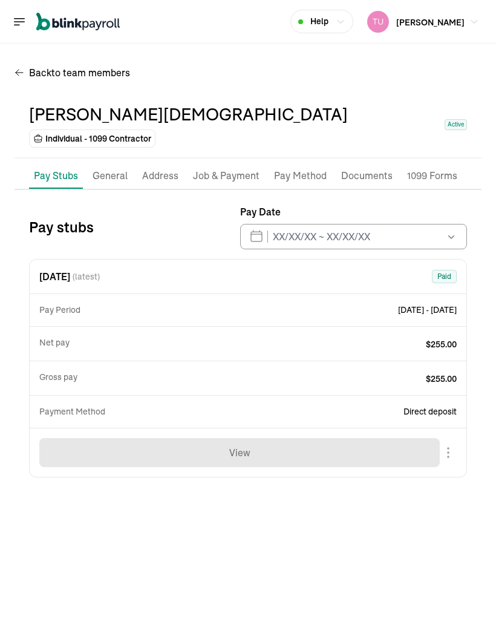
click at [227, 168] on p "Job & Payment" at bounding box center [226, 176] width 67 height 16
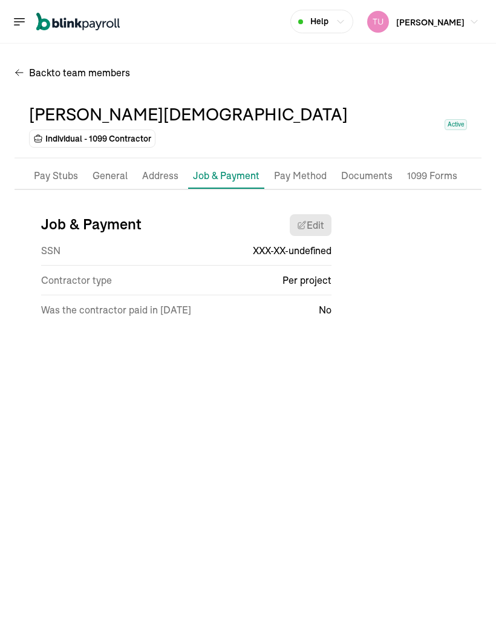
select select "Works from home"
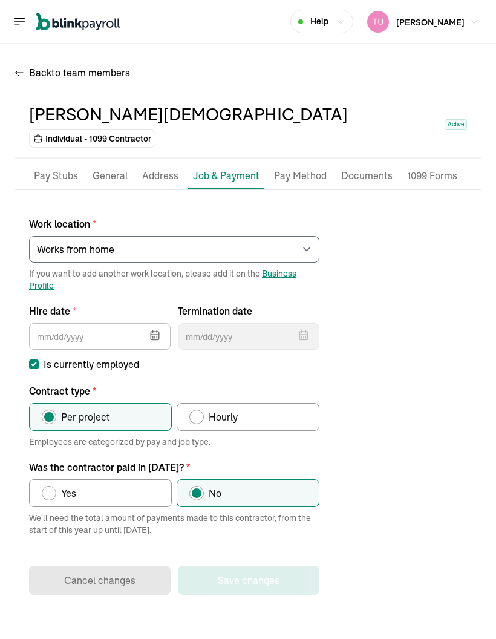
type input "07/27/2025"
click at [29, 360] on input "Is currently employed" at bounding box center [34, 365] width 10 height 10
checkbox input "false"
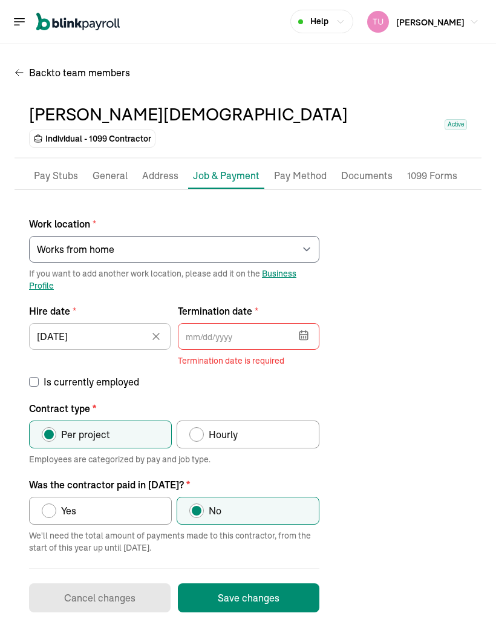
click at [288, 318] on button "button" at bounding box center [303, 333] width 34 height 31
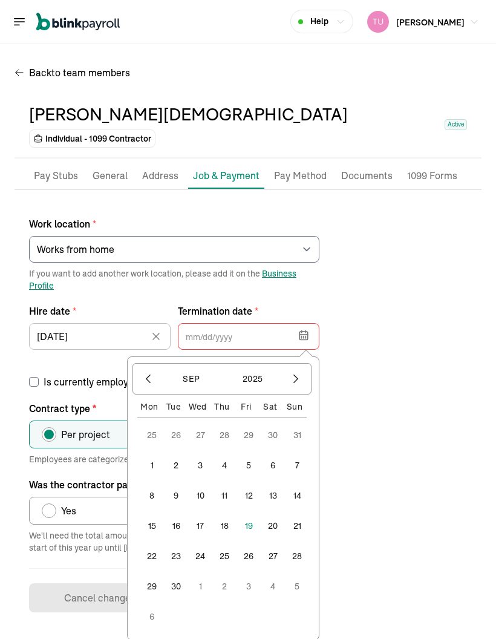
click at [146, 373] on icon "button" at bounding box center [148, 379] width 12 height 12
click at [148, 375] on icon "button" at bounding box center [148, 379] width 4 height 8
click at [223, 421] on button "31" at bounding box center [224, 556] width 29 height 29
type input "07/31/2025"
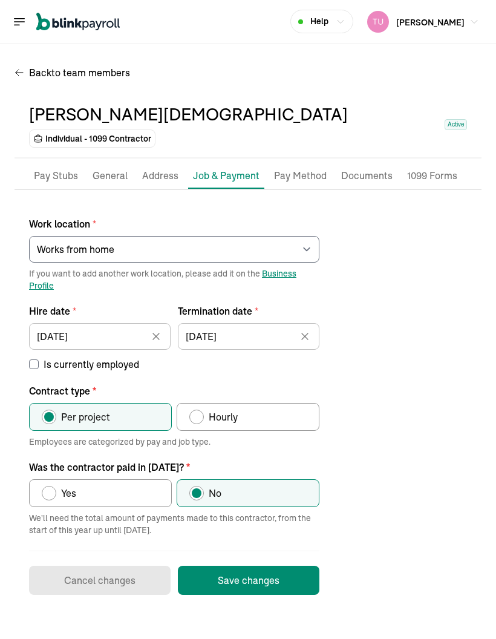
click at [281, 421] on button "Save changes" at bounding box center [249, 580] width 142 height 29
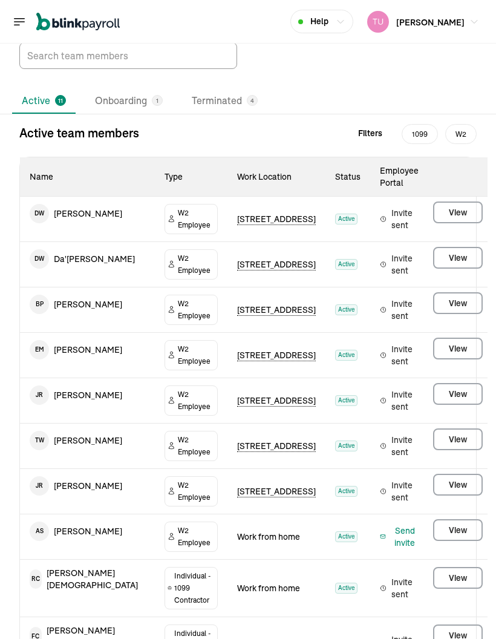
scroll to position [54, 0]
click at [238, 89] on li "Terminated 4" at bounding box center [224, 101] width 85 height 25
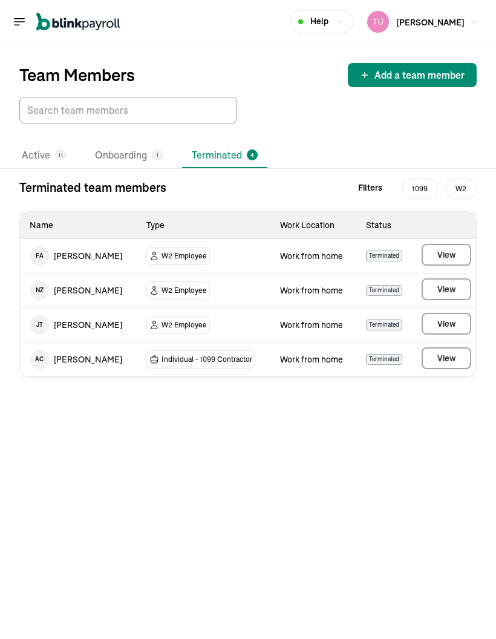
click at [55, 150] on div "11" at bounding box center [60, 155] width 11 height 11
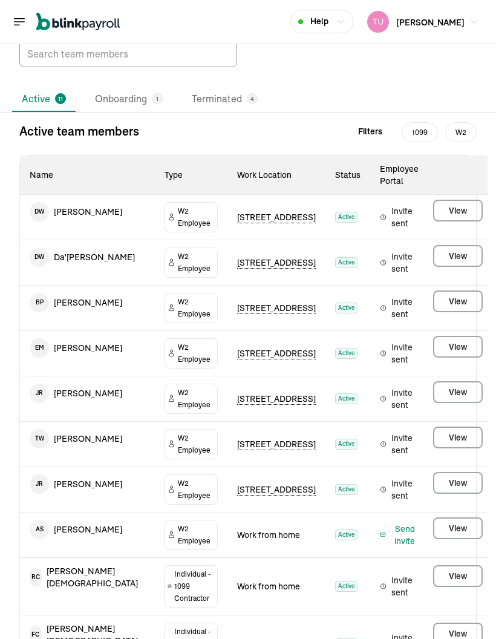
scroll to position [54, 0]
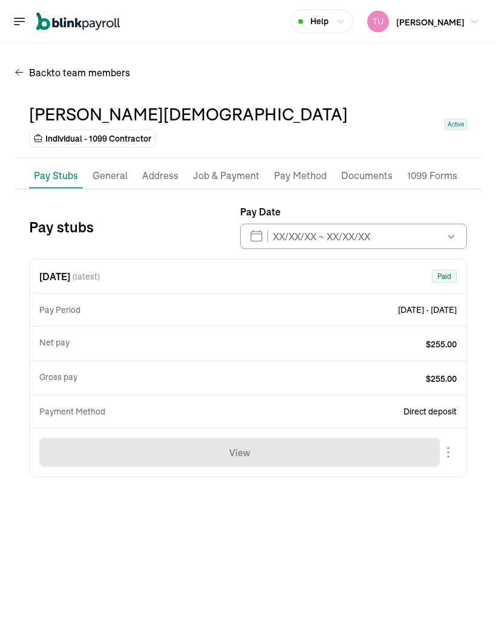
scroll to position [48, 0]
click at [231, 168] on p "Job & Payment" at bounding box center [226, 176] width 67 height 16
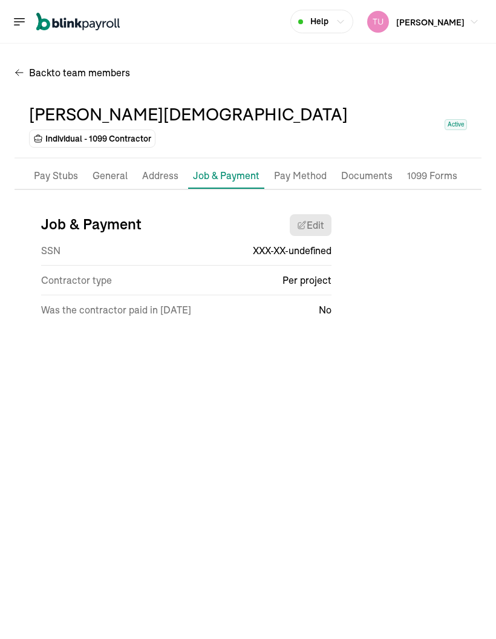
select select "Works from home"
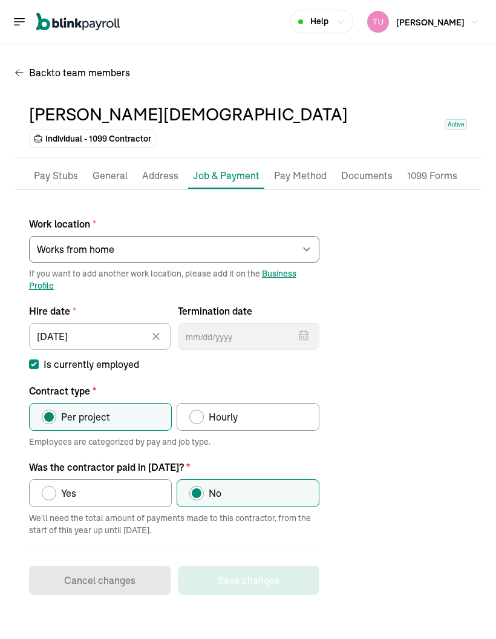
click at [30, 360] on input "Is currently employed" at bounding box center [34, 365] width 10 height 10
checkbox input "false"
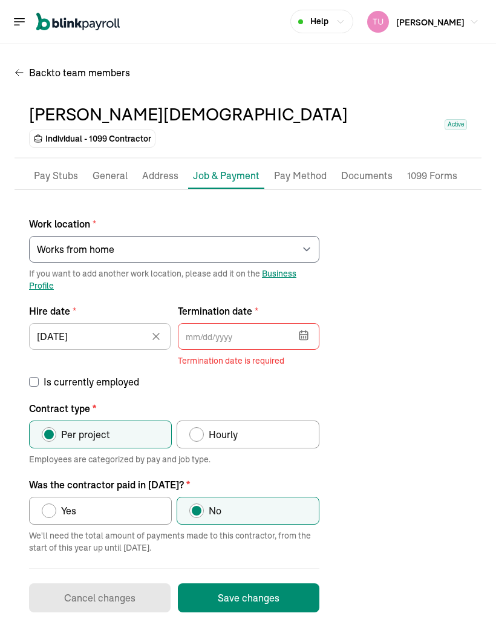
click at [303, 332] on icon "button" at bounding box center [304, 336] width 8 height 8
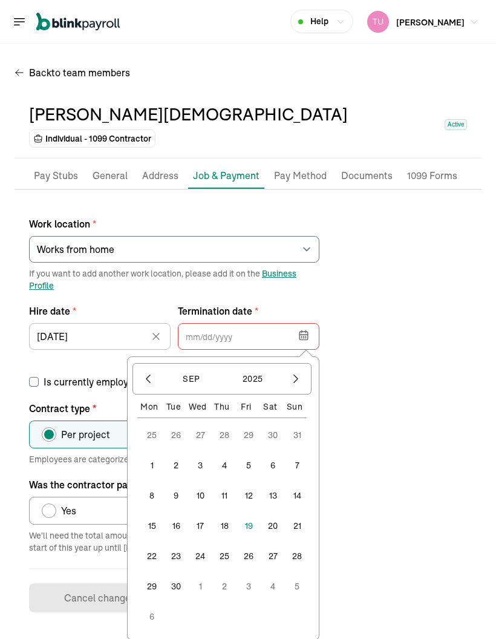
click at [146, 373] on icon "button" at bounding box center [148, 379] width 12 height 12
click at [145, 369] on button "button" at bounding box center [148, 379] width 21 height 21
click at [219, 421] on button "31" at bounding box center [224, 556] width 29 height 29
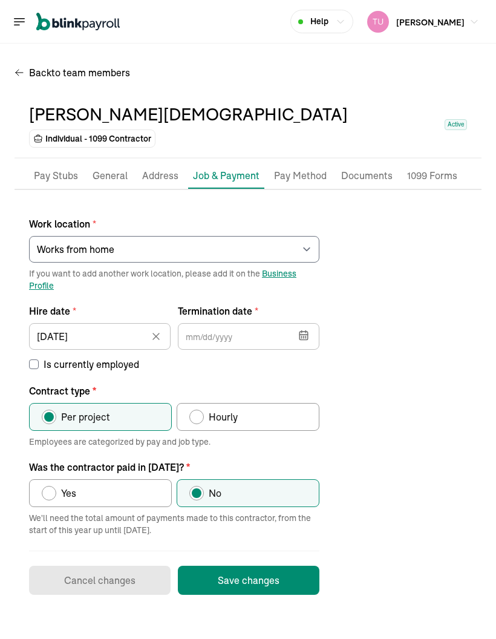
type input "07/31/2025"
click at [295, 421] on button "Save changes" at bounding box center [249, 580] width 142 height 29
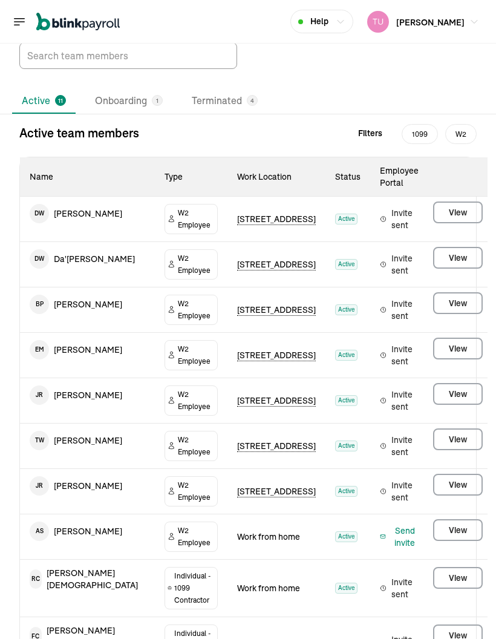
scroll to position [54, 0]
